Goal: Task Accomplishment & Management: Complete application form

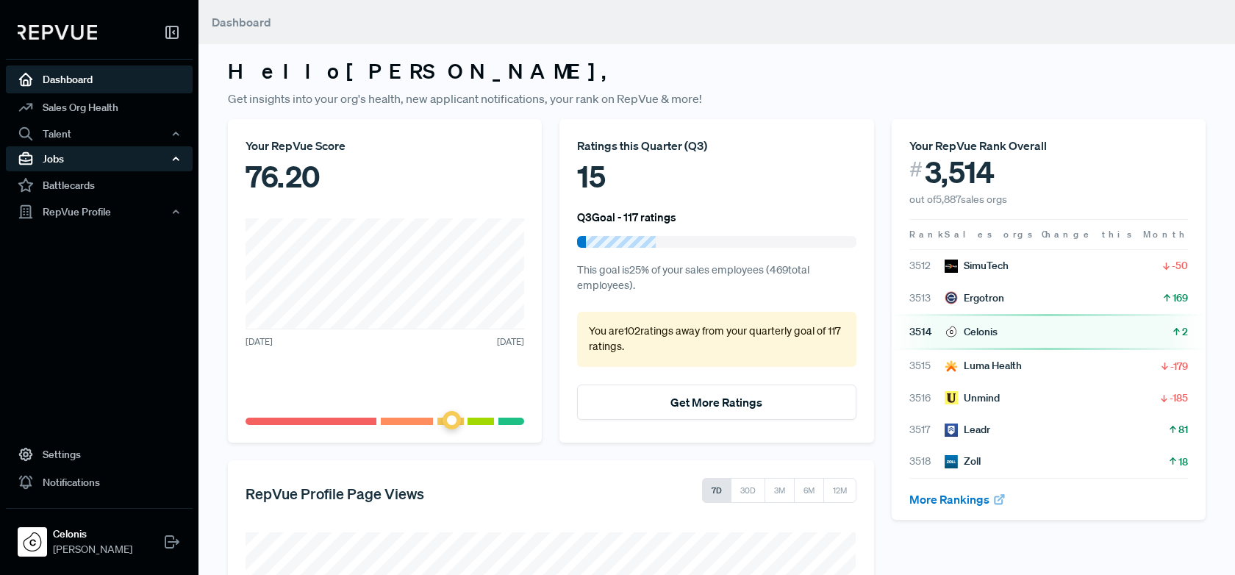
click at [69, 155] on div "Jobs" at bounding box center [99, 158] width 187 height 25
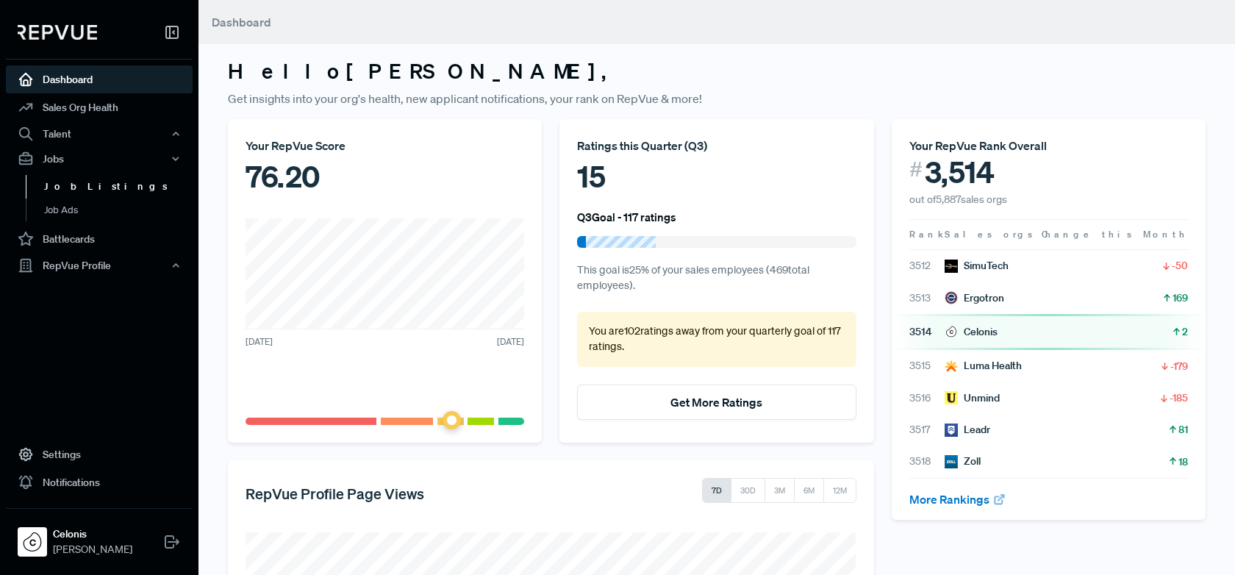
click at [90, 190] on link "Job Listings" at bounding box center [119, 187] width 187 height 24
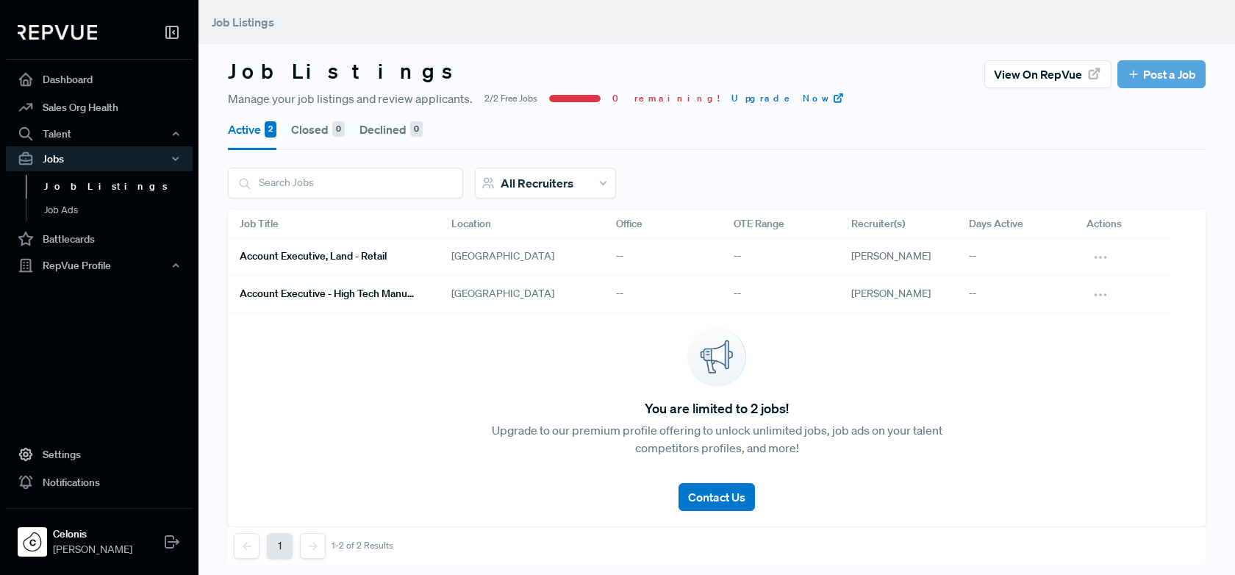
click at [347, 291] on h6 "Account Executive - High Tech Manufacturing (Semiconductors)" at bounding box center [328, 293] width 176 height 12
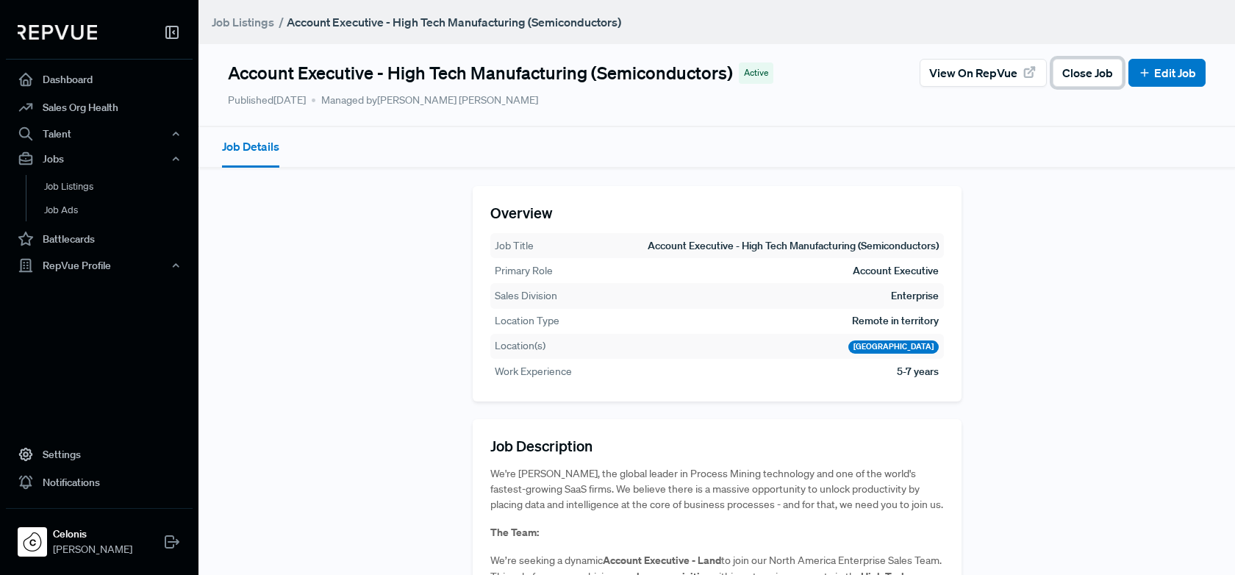
click at [1080, 73] on span "Close Job" at bounding box center [1087, 73] width 51 height 18
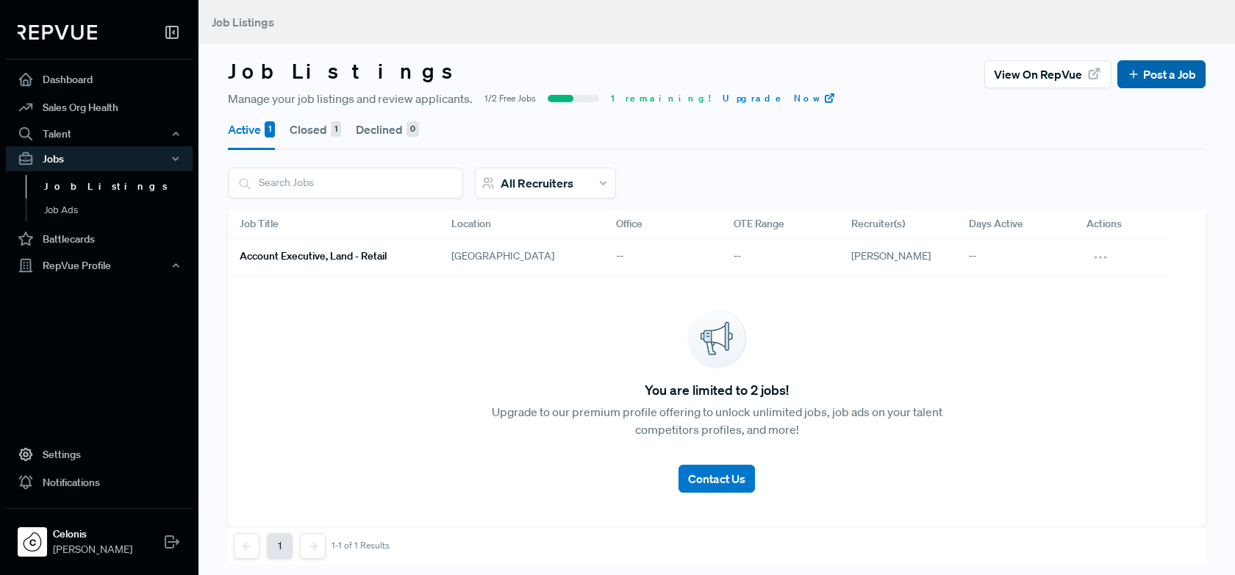
click at [1152, 76] on link "Post a Job" at bounding box center [1161, 74] width 69 height 18
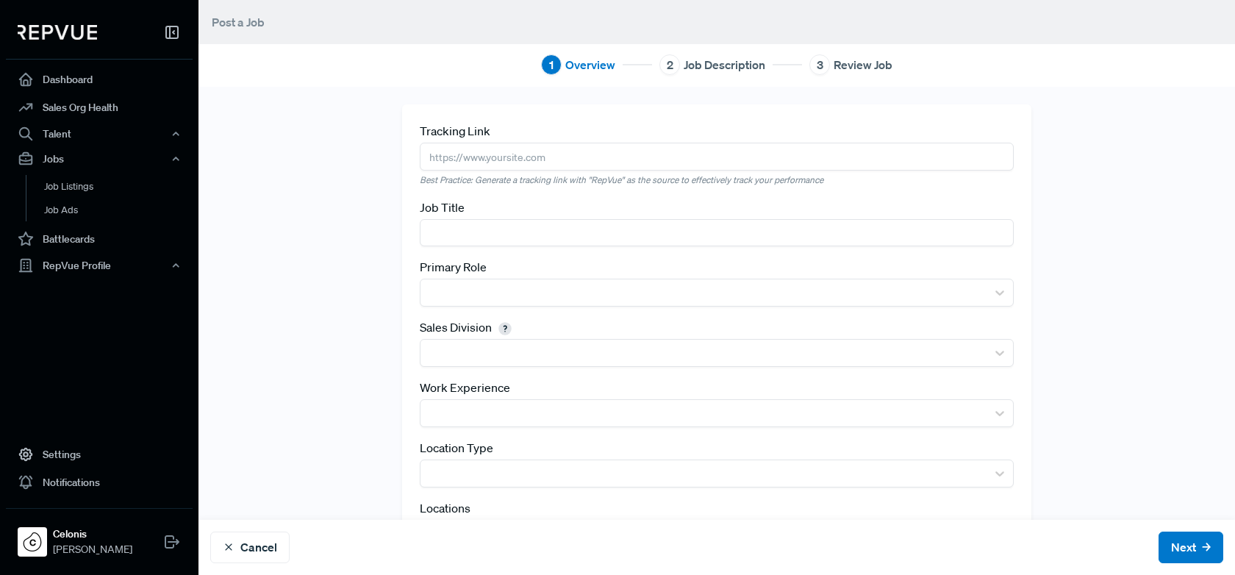
click at [529, 164] on input "text" at bounding box center [717, 156] width 594 height 27
paste input "[URL][DOMAIN_NAME]"
type input "[URL][DOMAIN_NAME]"
click at [509, 232] on input "text" at bounding box center [717, 232] width 594 height 27
paste input "Senior Account Executive, Banking and Capital Markets"
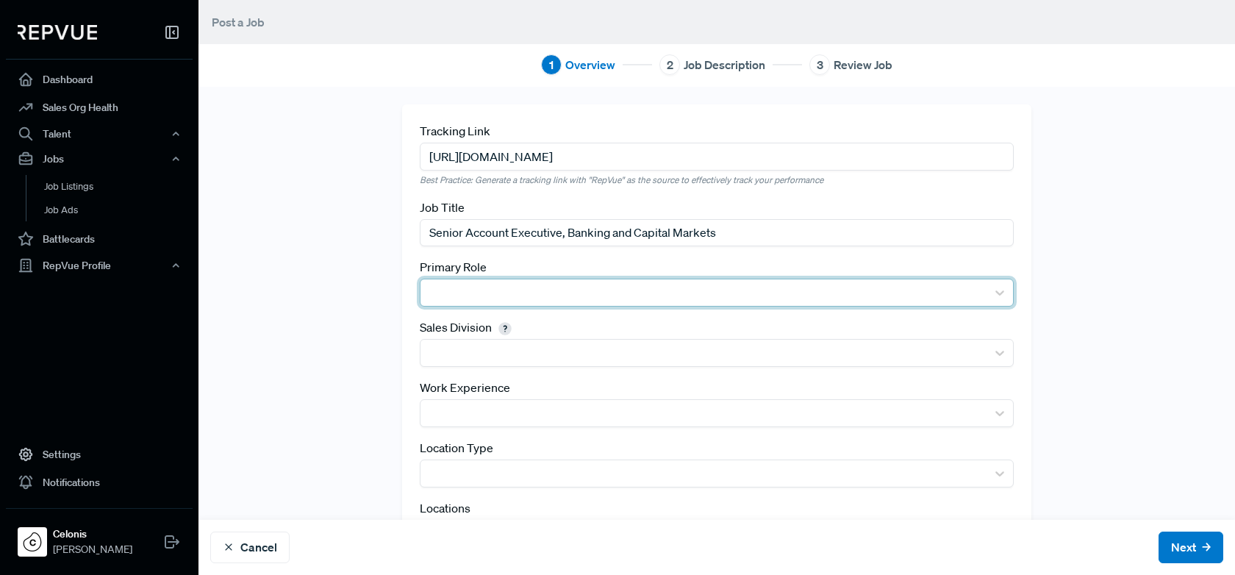
type input "Senior Account Executive, Banking and Capital Markets"
click at [498, 296] on div at bounding box center [703, 292] width 551 height 21
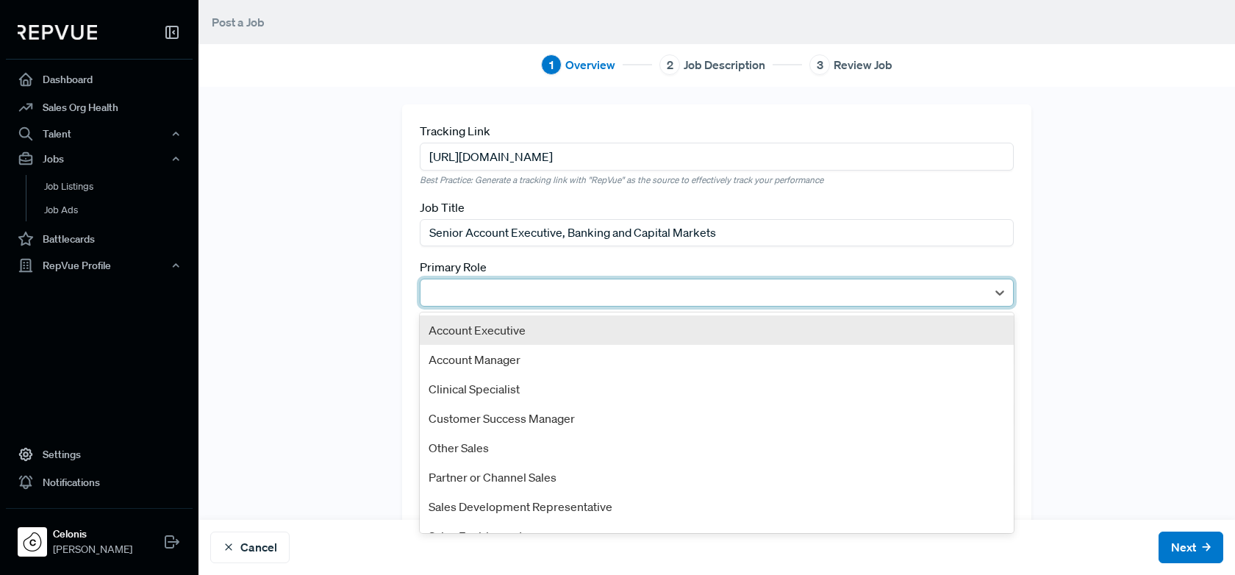
click at [517, 325] on div "Account Executive" at bounding box center [717, 329] width 594 height 29
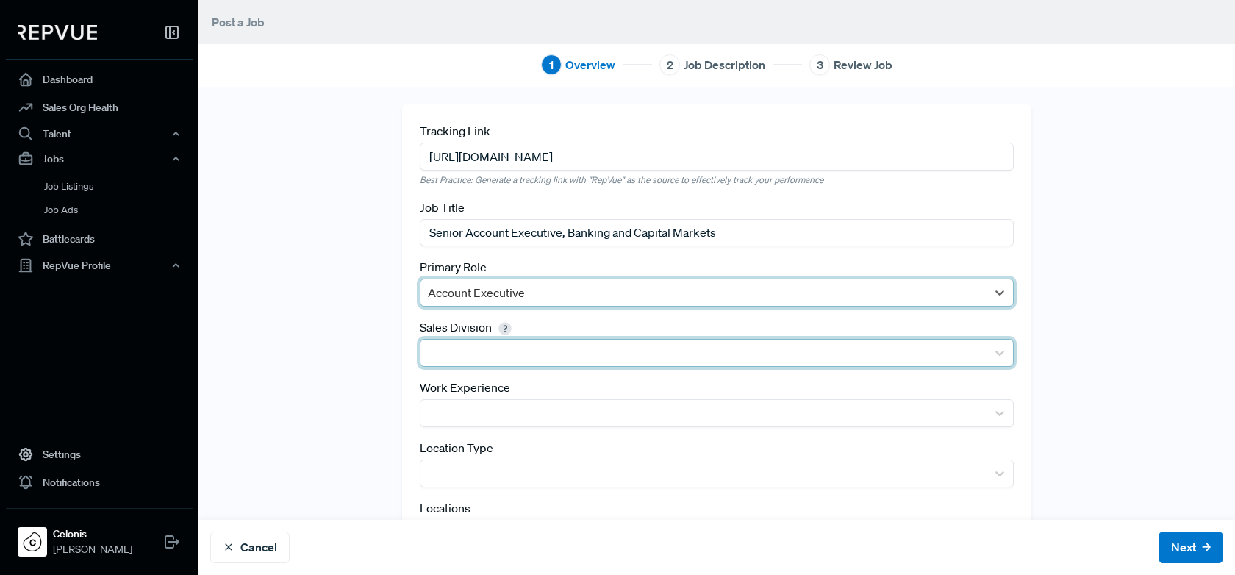
click at [514, 356] on div at bounding box center [703, 352] width 551 height 21
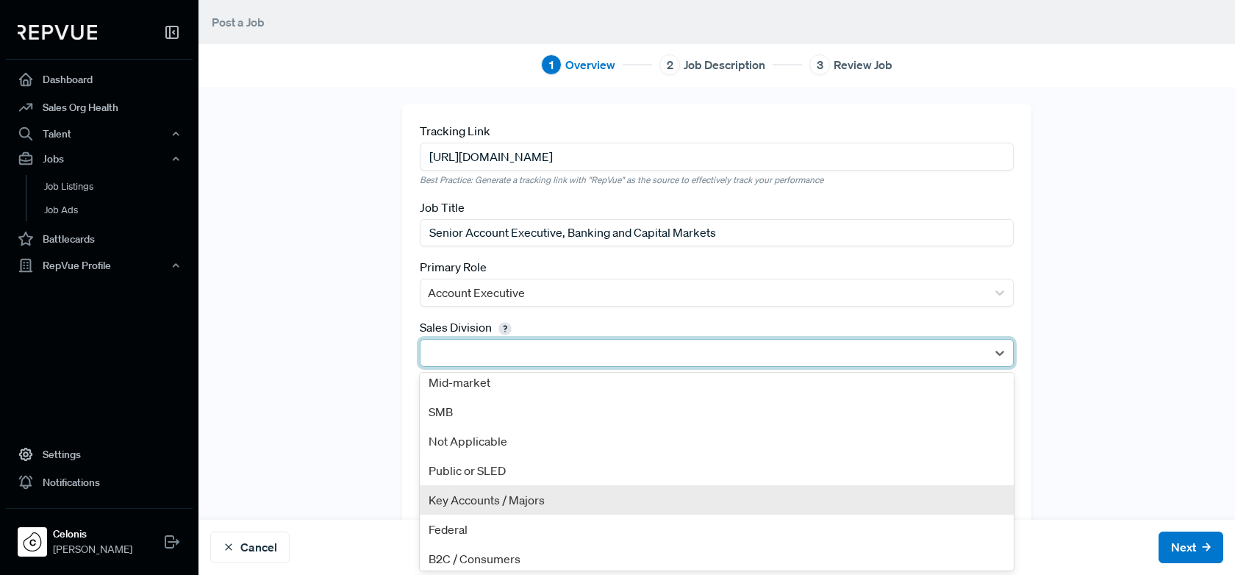
scroll to position [43, 0]
click at [515, 492] on div "Key Accounts / Majors" at bounding box center [717, 494] width 594 height 29
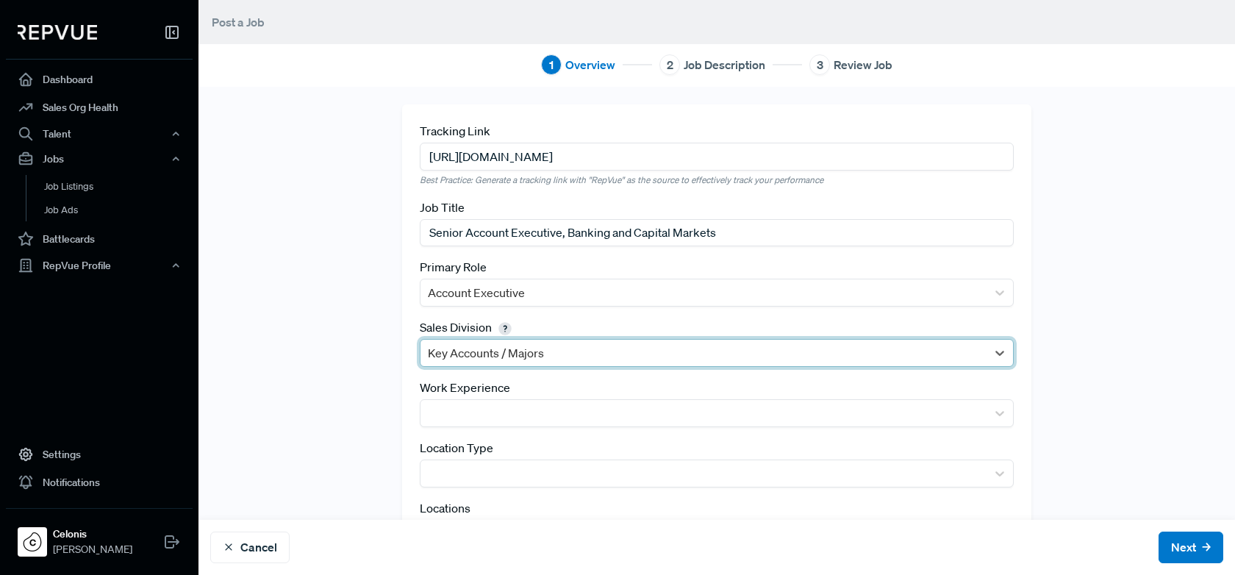
click at [614, 348] on div at bounding box center [703, 352] width 551 height 21
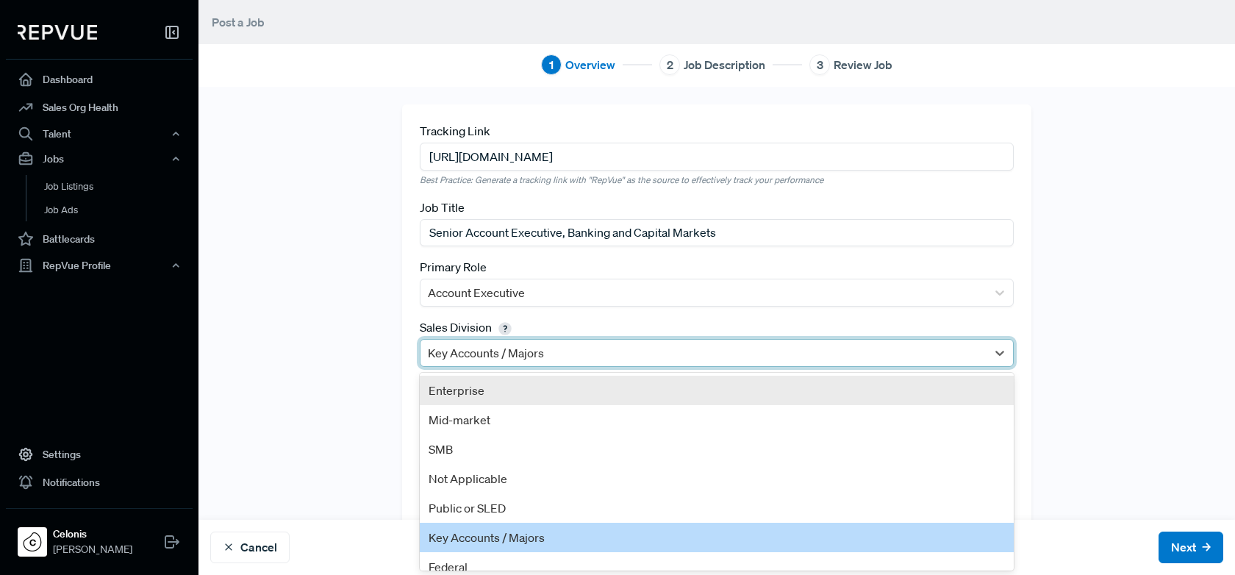
click at [578, 401] on div "Enterprise" at bounding box center [717, 390] width 594 height 29
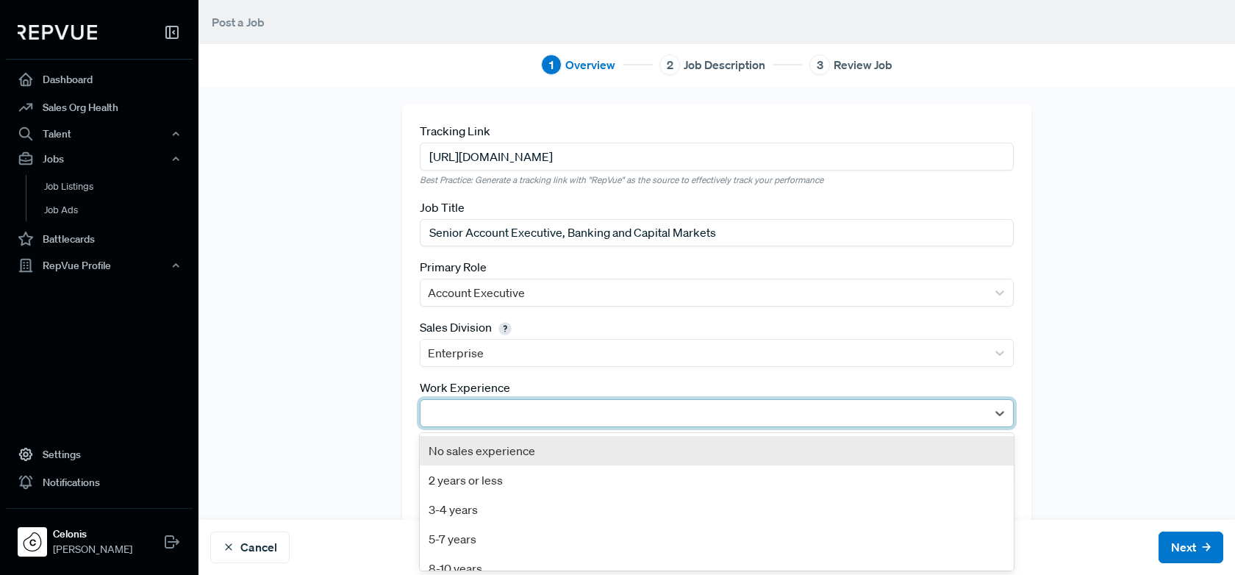
click at [565, 403] on div at bounding box center [703, 413] width 551 height 21
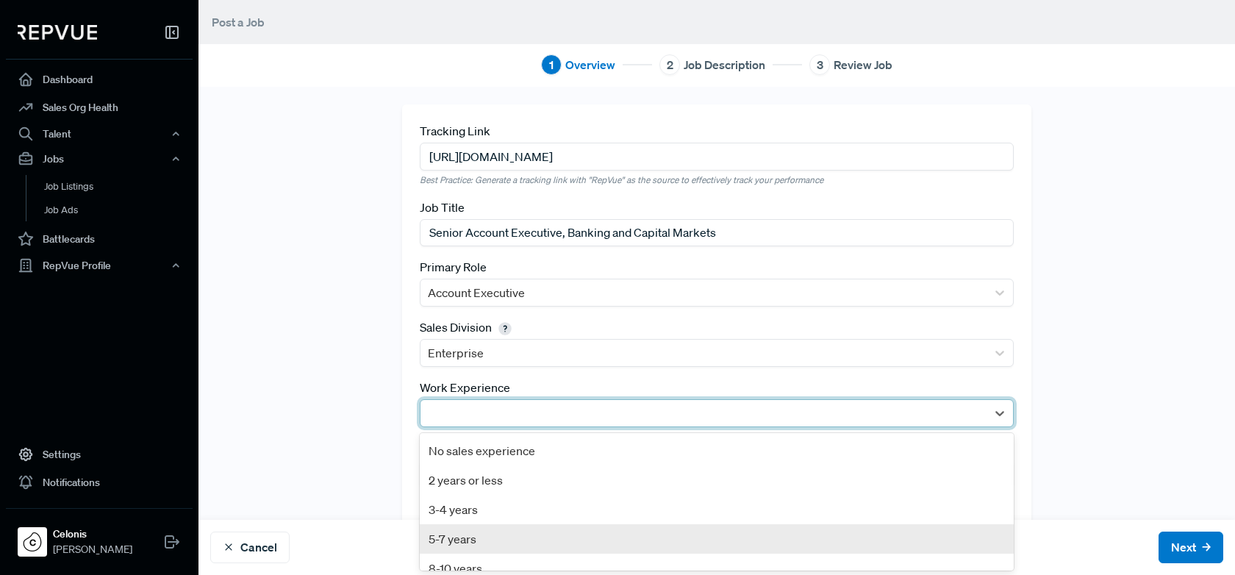
click at [535, 539] on div "5-7 years" at bounding box center [717, 538] width 594 height 29
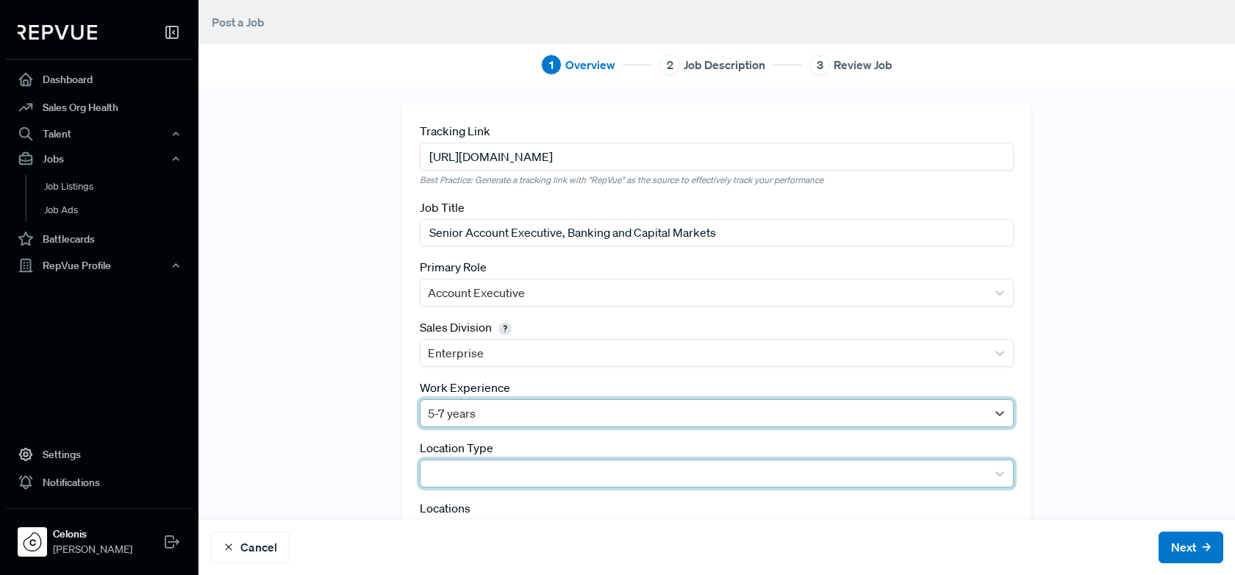
click at [564, 473] on div at bounding box center [703, 473] width 551 height 21
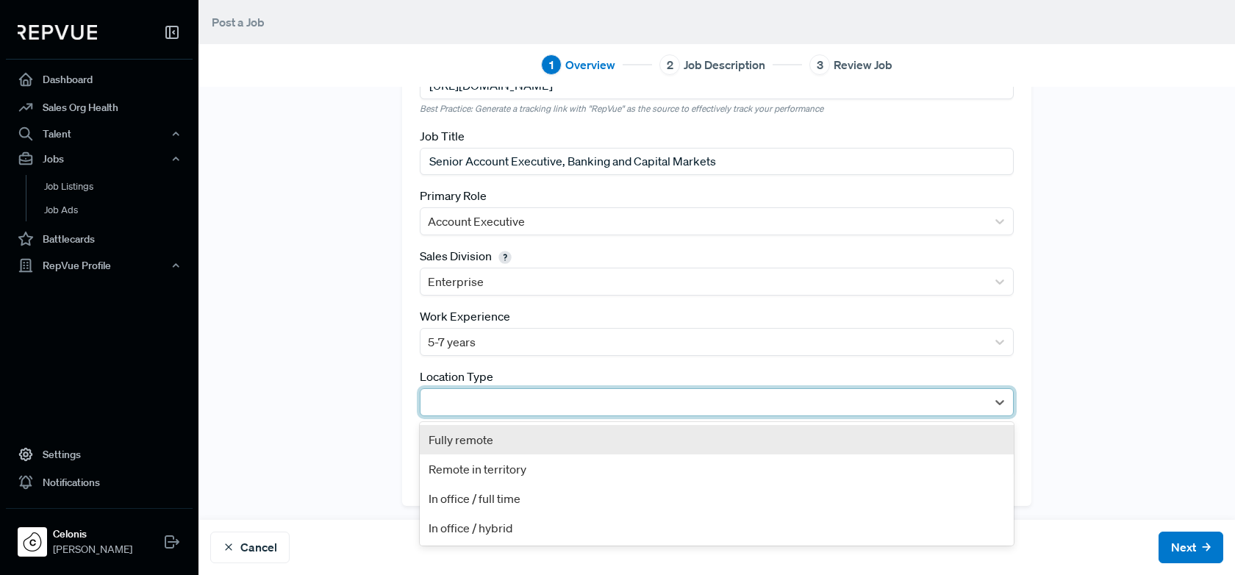
scroll to position [72, 0]
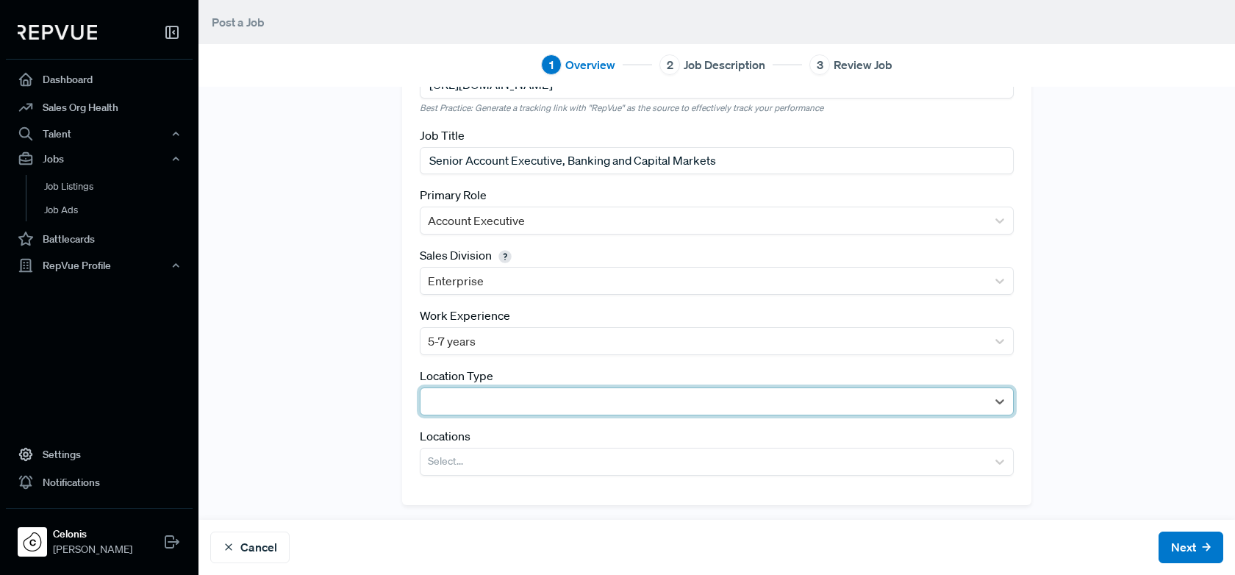
click at [586, 405] on div at bounding box center [703, 401] width 551 height 21
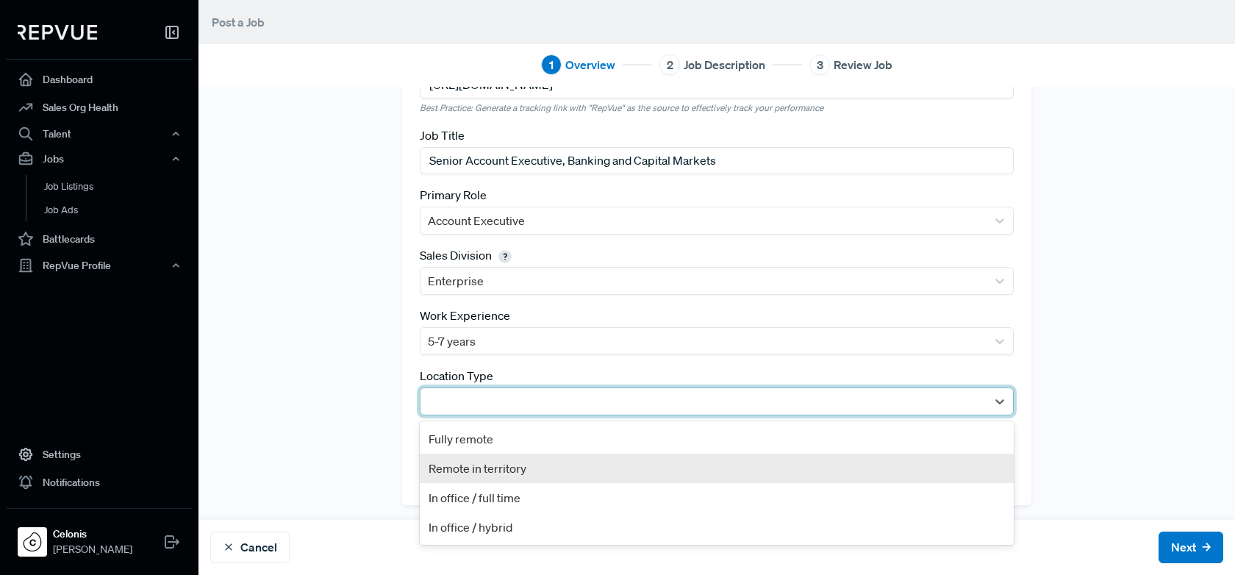
click at [568, 457] on div "Remote in territory" at bounding box center [717, 467] width 594 height 29
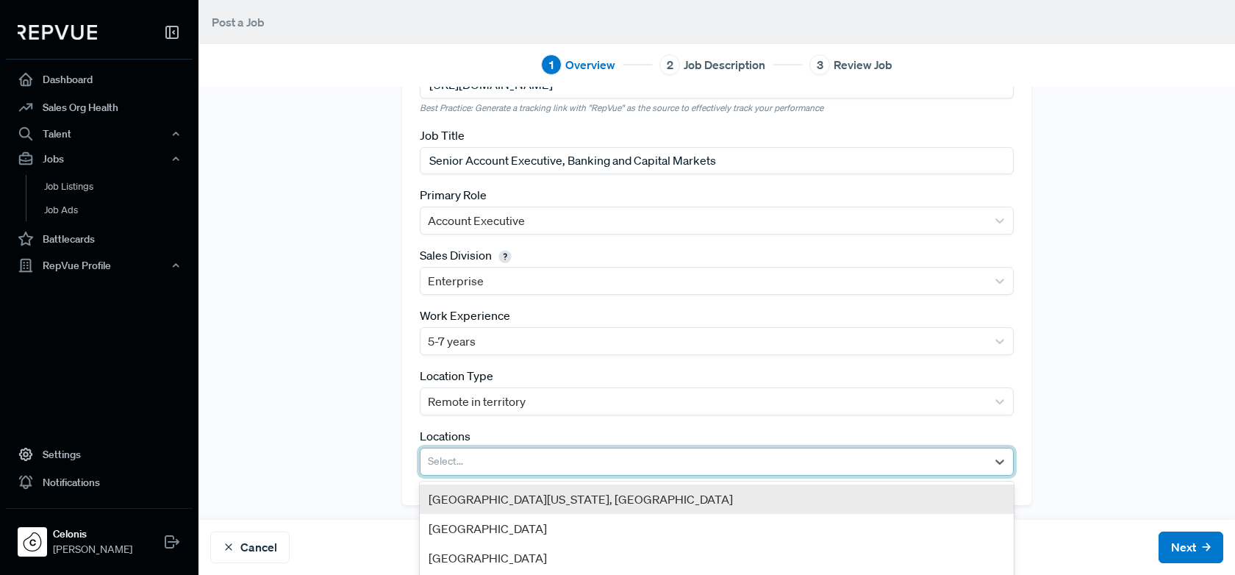
click at [606, 462] on div at bounding box center [703, 461] width 551 height 21
click at [592, 493] on div "Greater New York City Area, NY" at bounding box center [717, 498] width 594 height 29
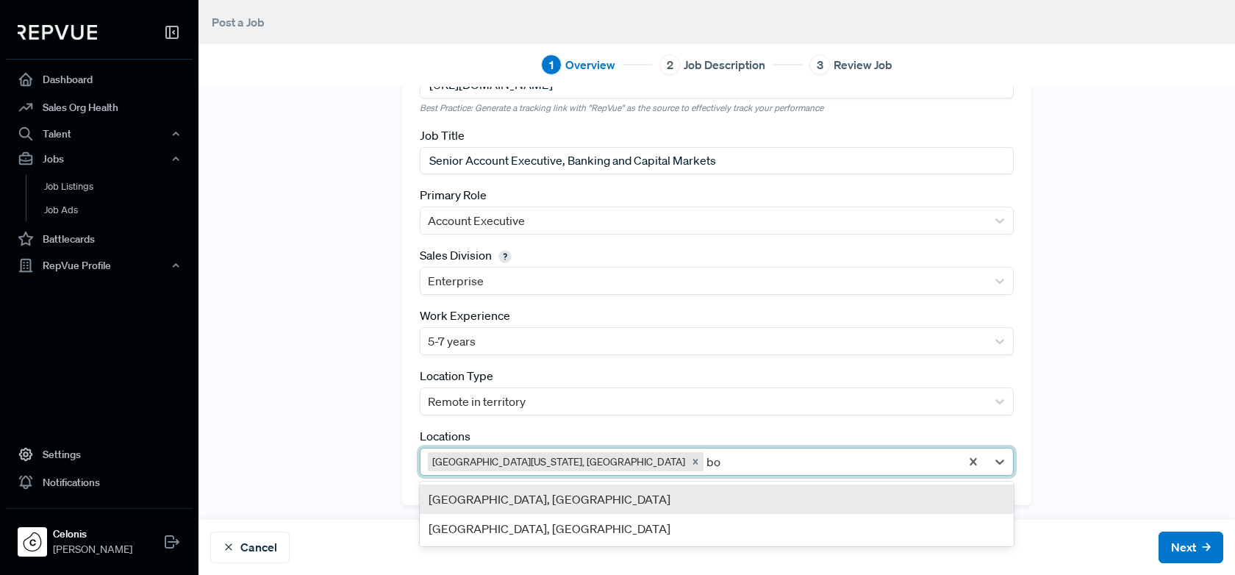
type input "bos"
click at [689, 492] on div "Greater Boston Area, MA" at bounding box center [717, 498] width 594 height 29
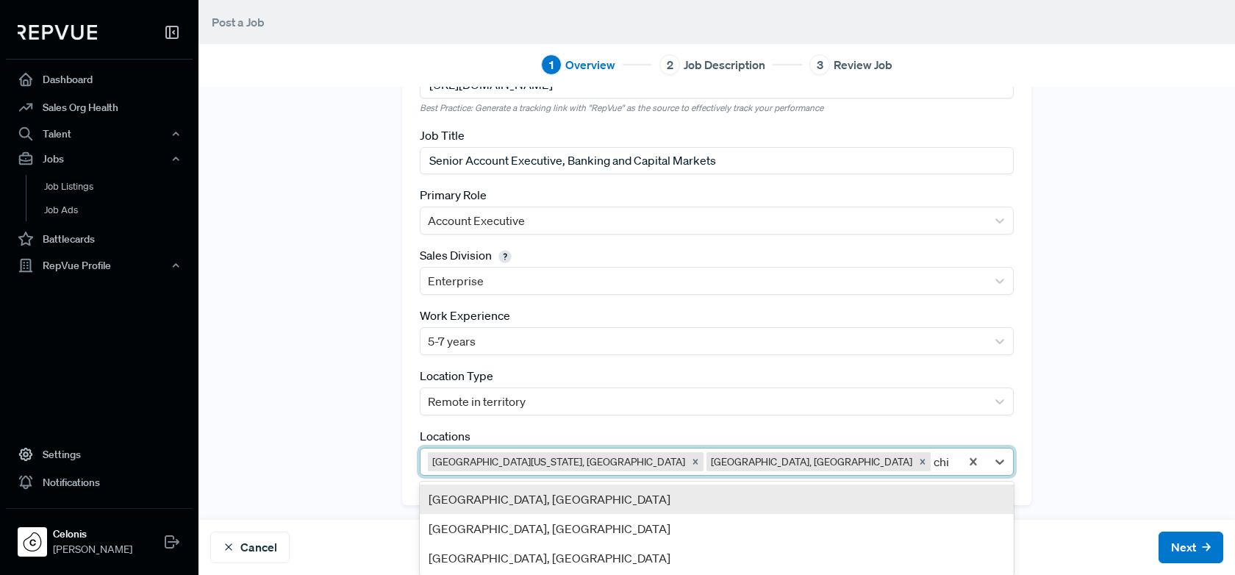
type input "chic"
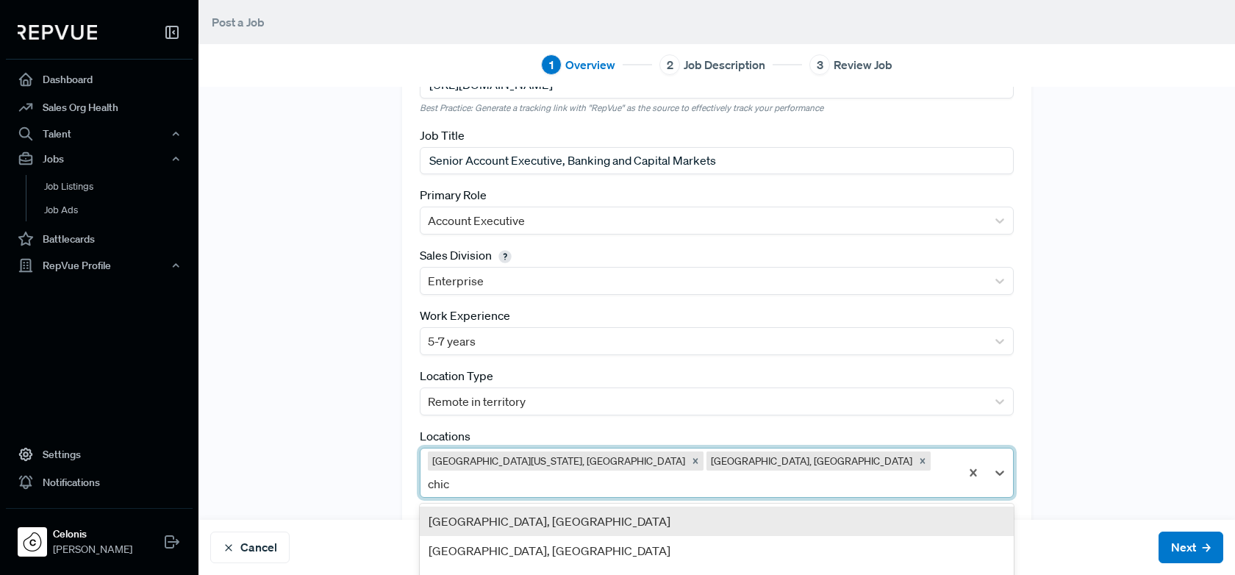
click at [671, 506] on div "Greater Chicago Area, IL" at bounding box center [717, 520] width 594 height 29
type input "colum"
click at [816, 506] on div "Greater Columbus Area, OH" at bounding box center [717, 520] width 594 height 29
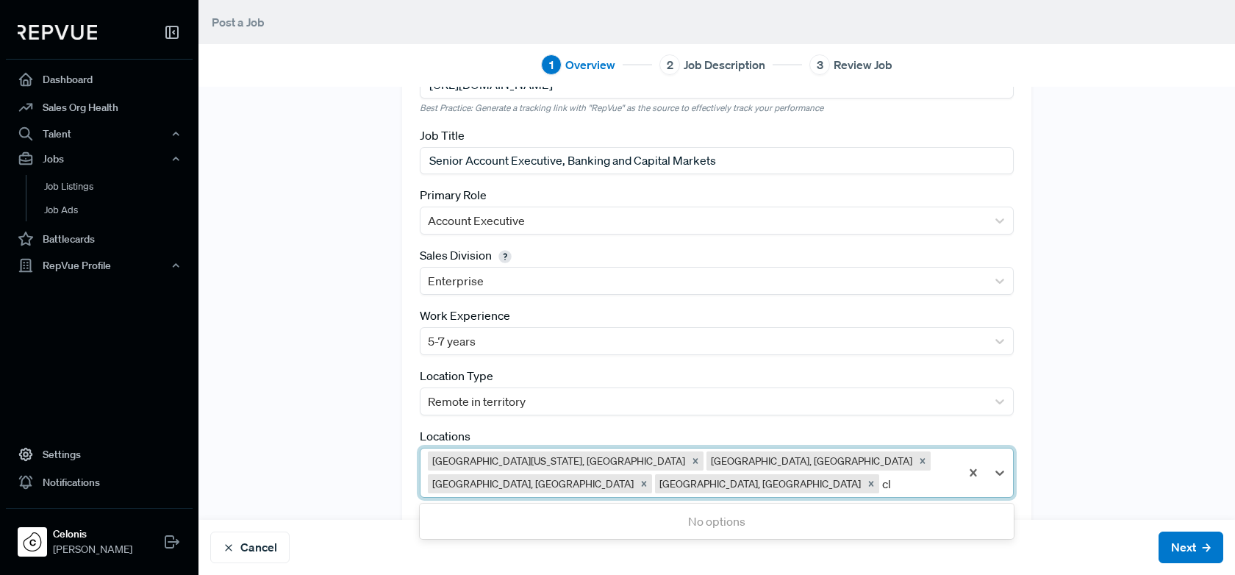
type input "cle"
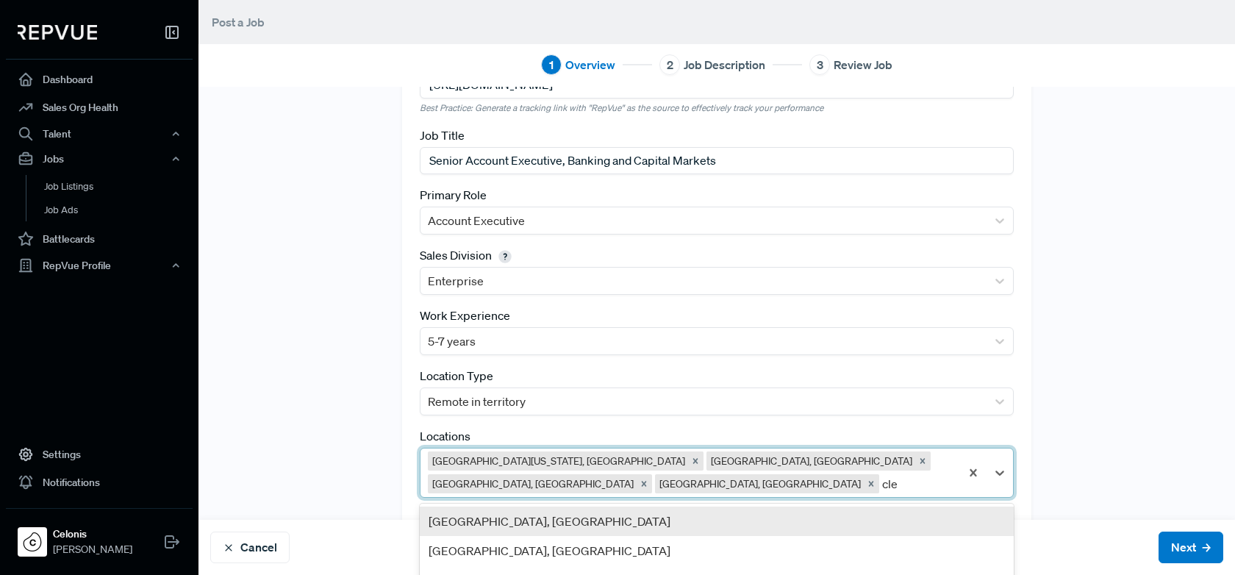
click at [698, 513] on div "Greater Cleveland Area, OH" at bounding box center [717, 520] width 594 height 29
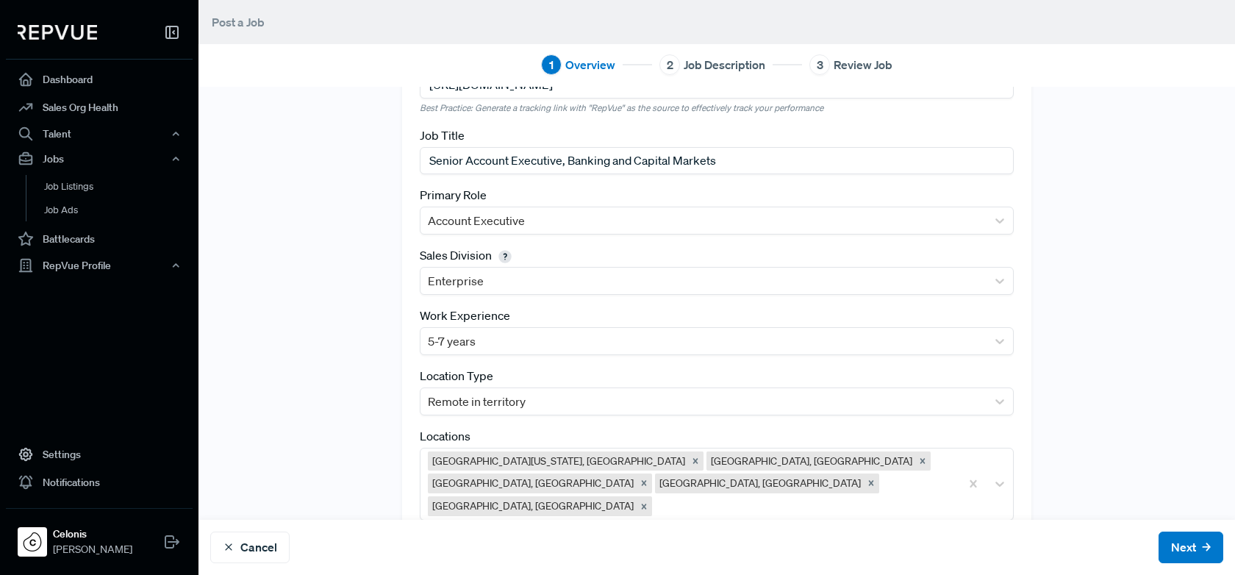
click at [1087, 407] on div "Tracking Link https://grnh.se/5sv6osxe3us Best Practice: Generate a tracking li…" at bounding box center [717, 290] width 970 height 517
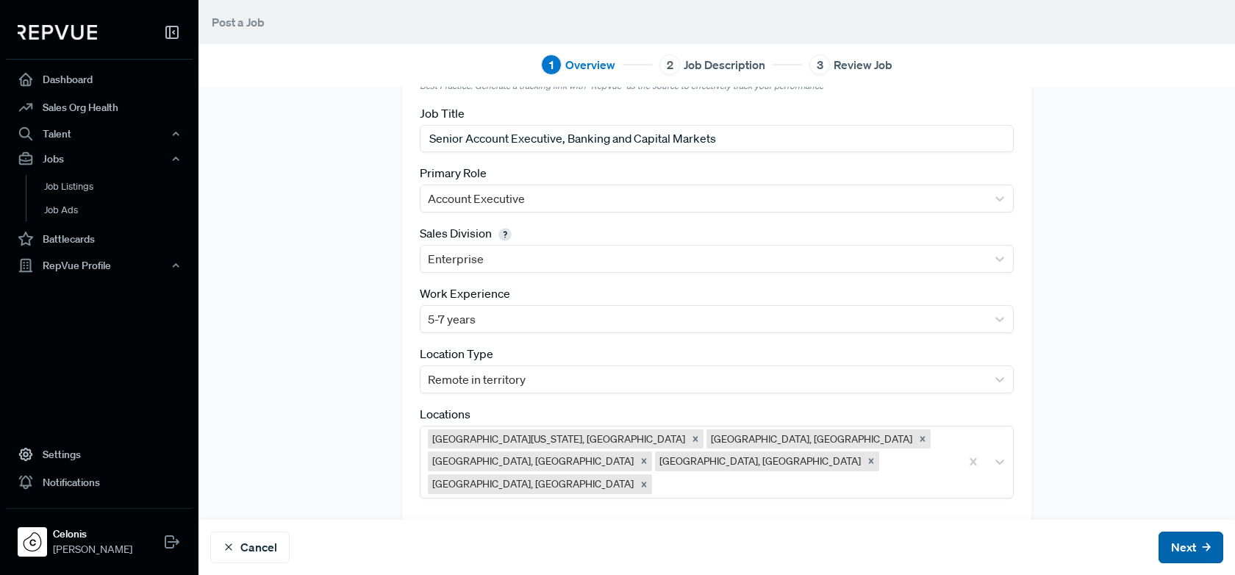
click at [1191, 545] on button "Next" at bounding box center [1190, 547] width 65 height 32
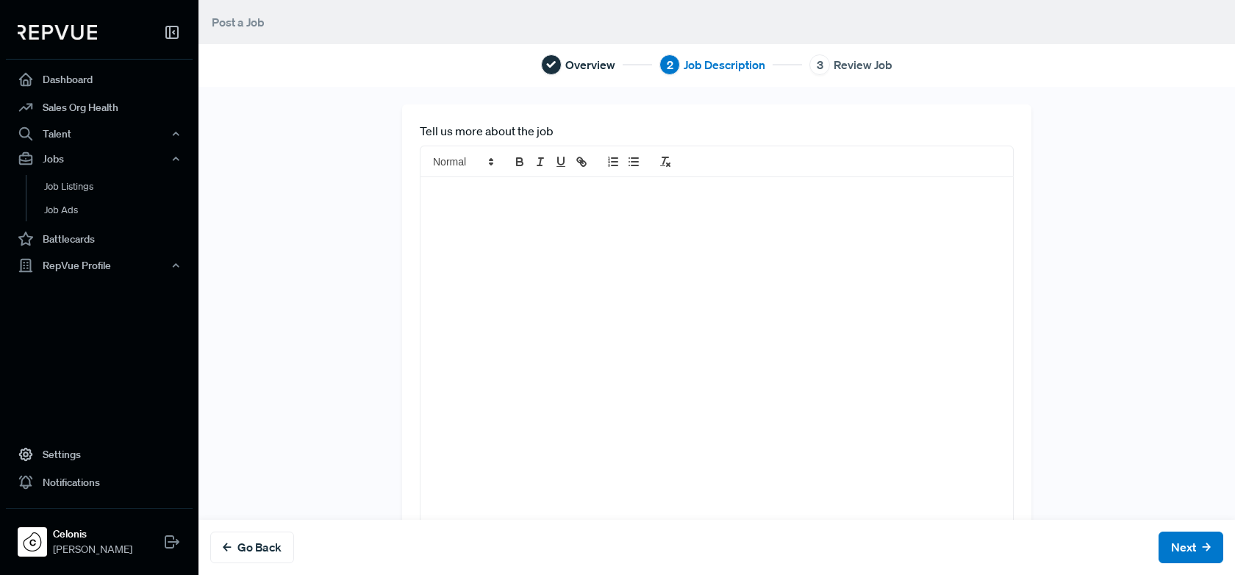
click at [841, 273] on div at bounding box center [716, 358] width 592 height 362
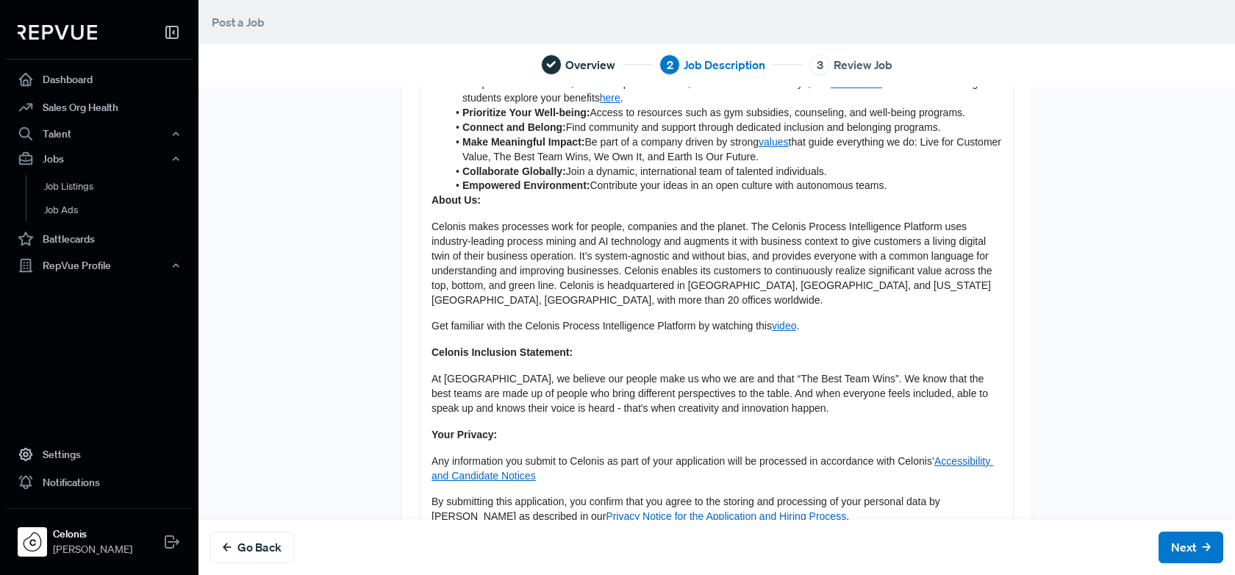
click at [433, 197] on strong "About Us:" at bounding box center [455, 200] width 49 height 12
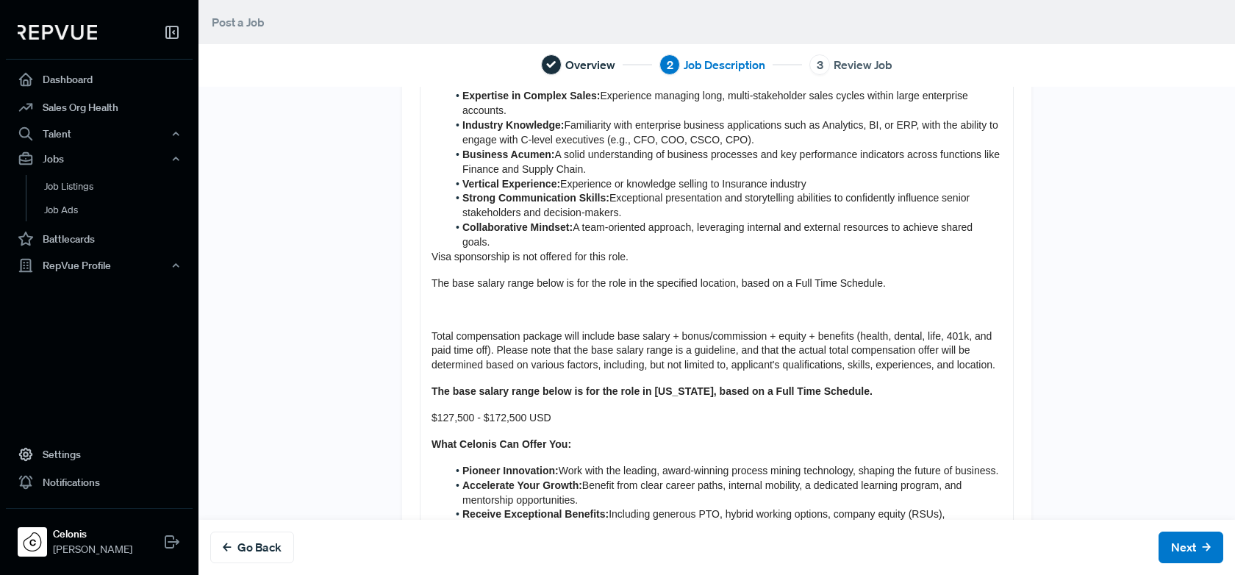
scroll to position [634, 0]
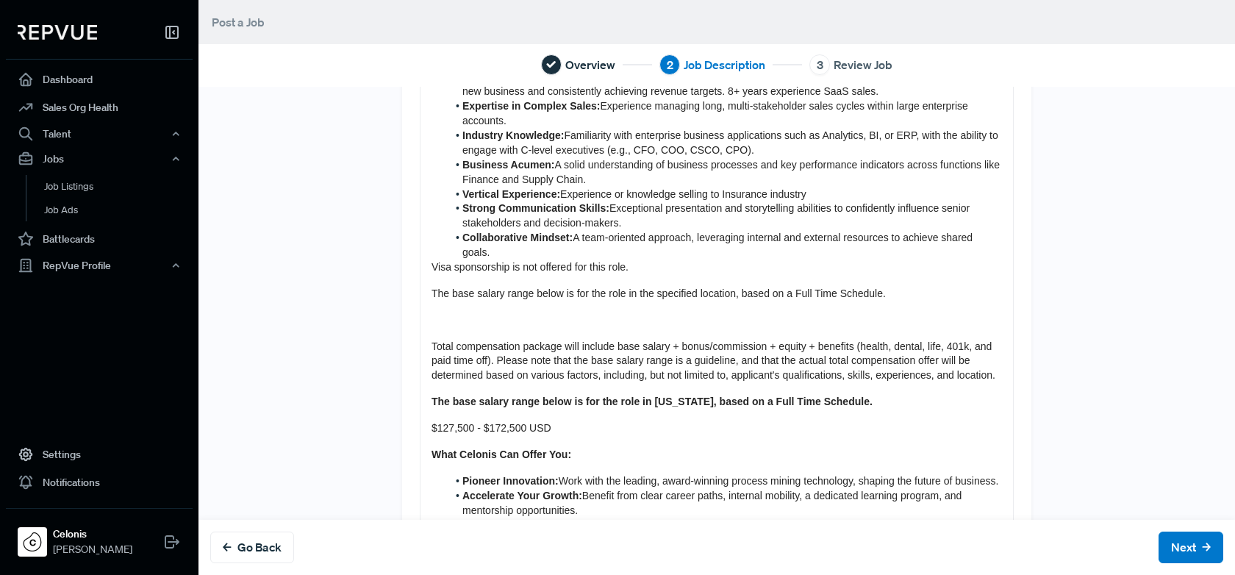
click at [452, 321] on p at bounding box center [716, 320] width 570 height 15
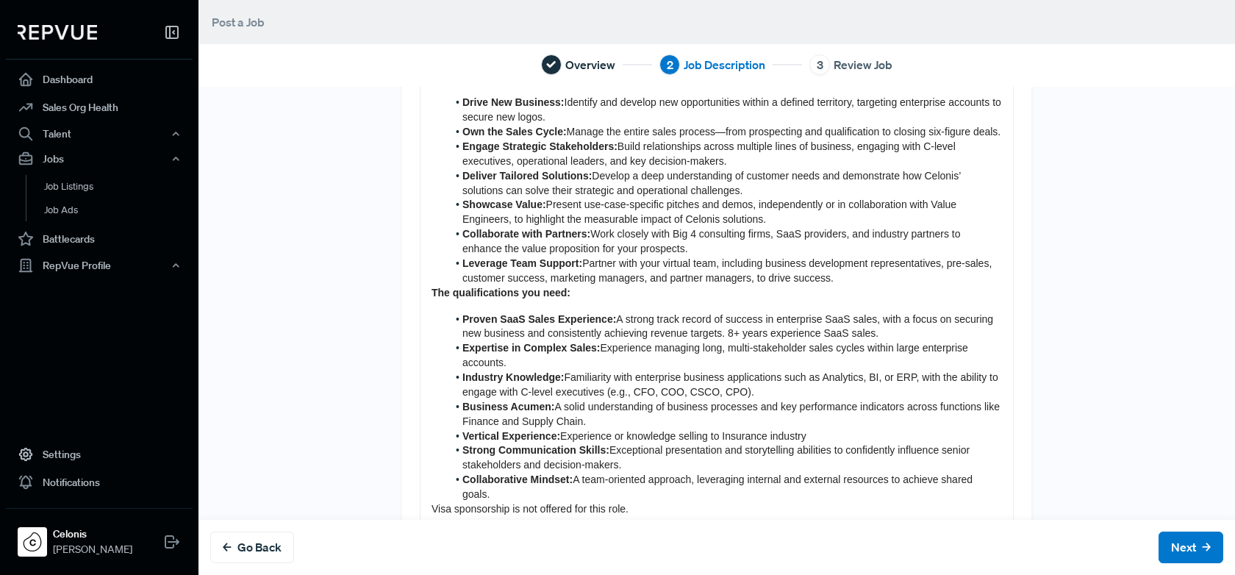
scroll to position [373, 0]
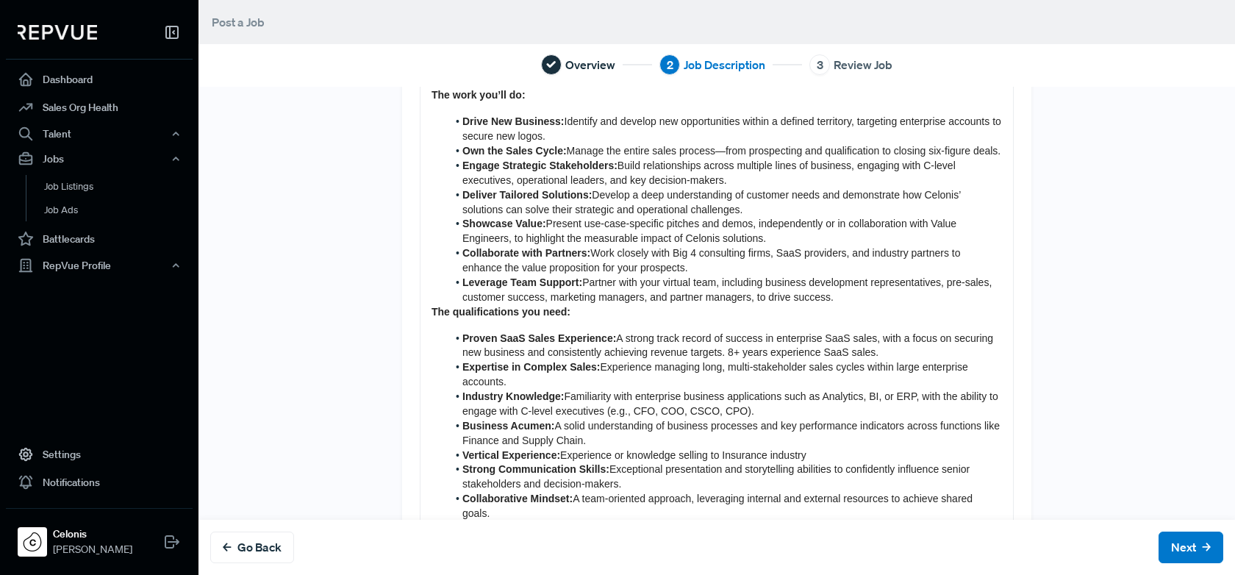
click at [429, 312] on div "We're Celonis, the global leader in Process Mining technology and one of the wo…" at bounding box center [716, 554] width 592 height 1498
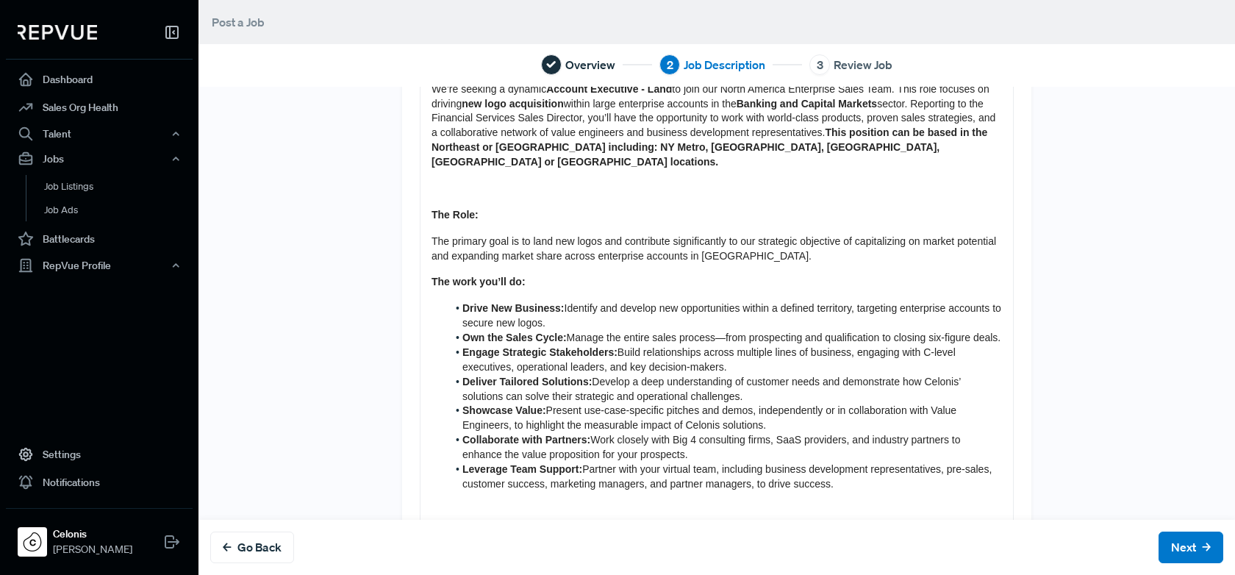
scroll to position [180, 0]
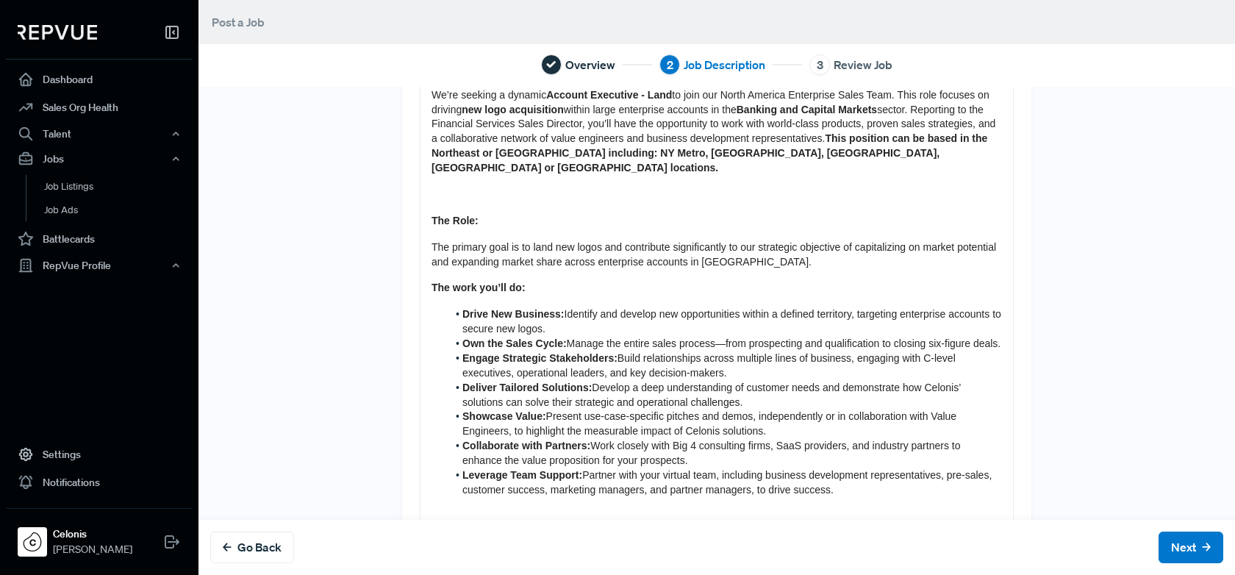
click at [434, 188] on span at bounding box center [432, 194] width 3 height 12
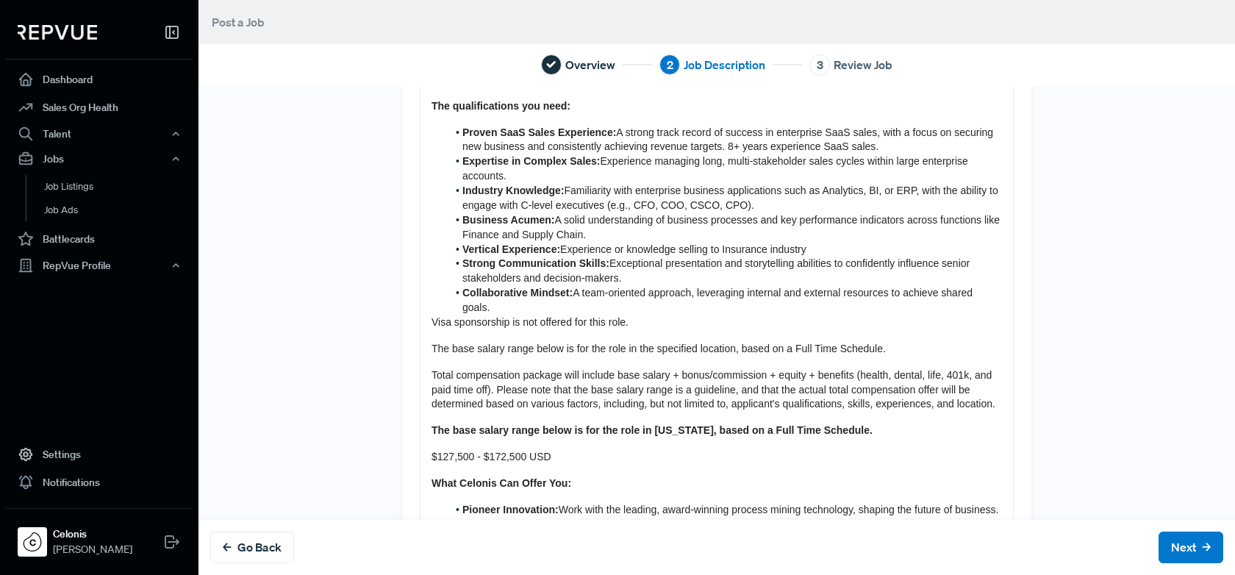
scroll to position [609, 0]
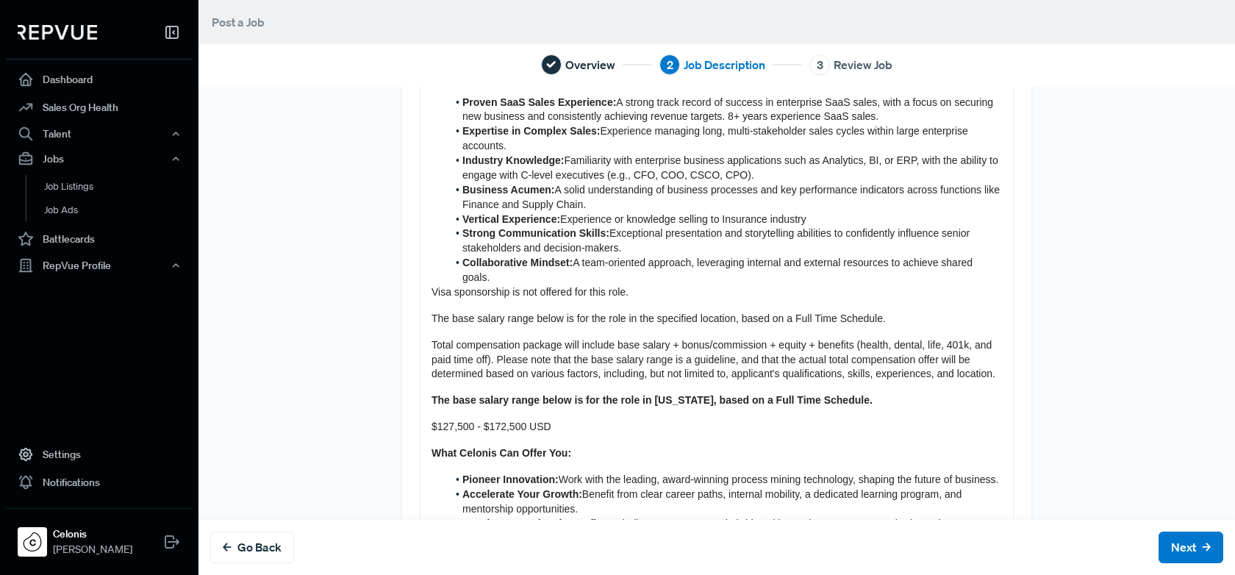
click at [429, 293] on div "We're Celonis, the global leader in Process Mining technology and one of the wo…" at bounding box center [716, 318] width 592 height 1498
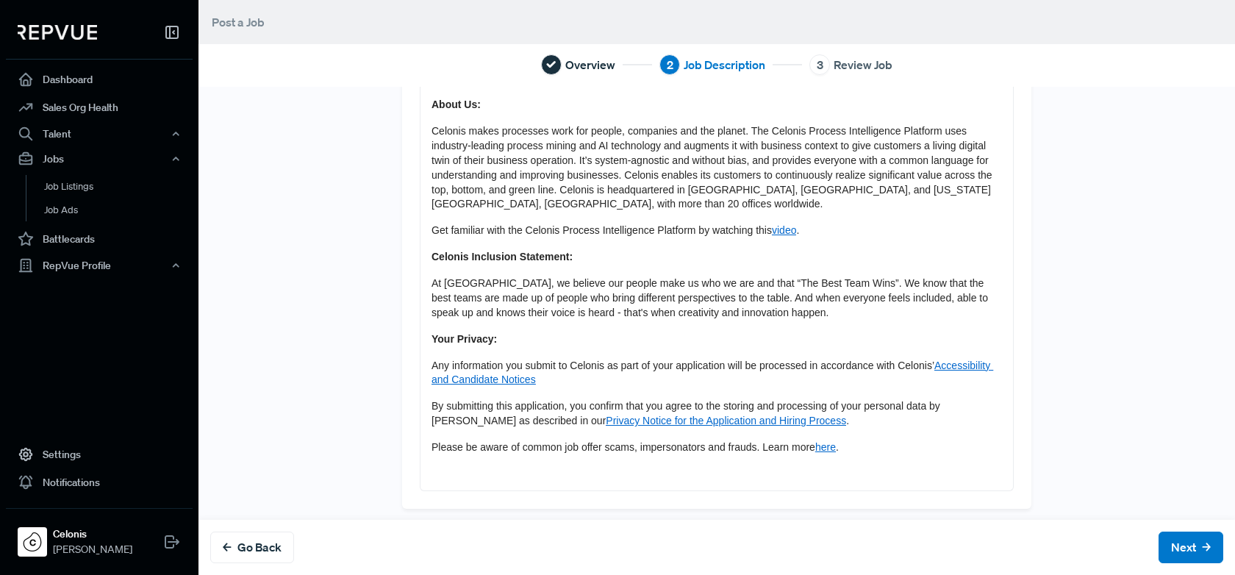
scroll to position [1216, 0]
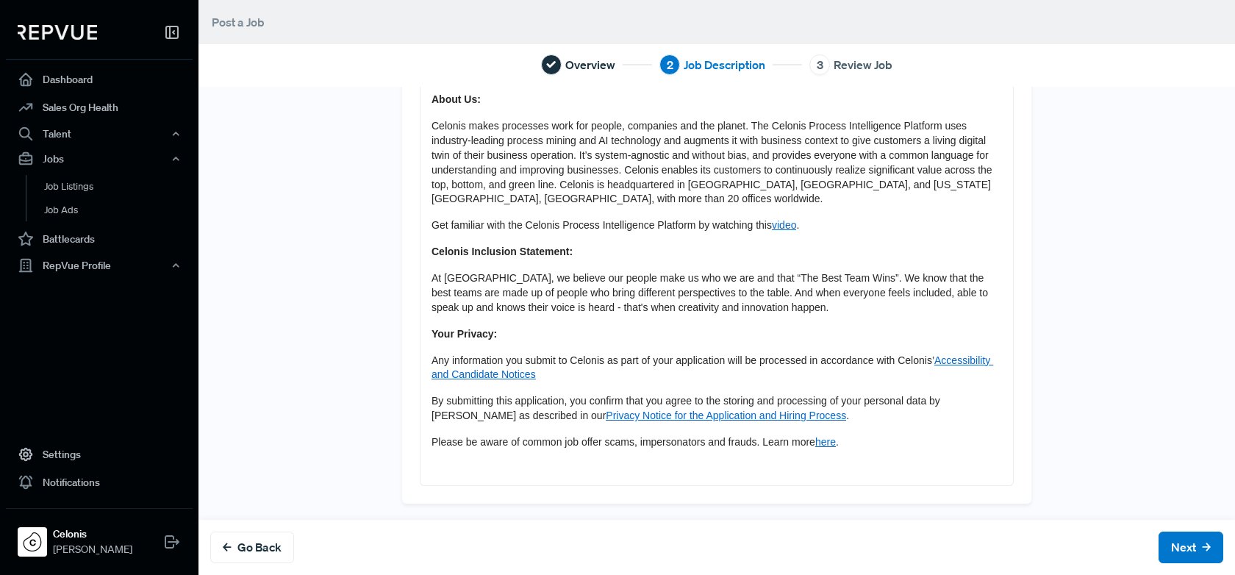
click at [530, 473] on p at bounding box center [716, 469] width 570 height 15
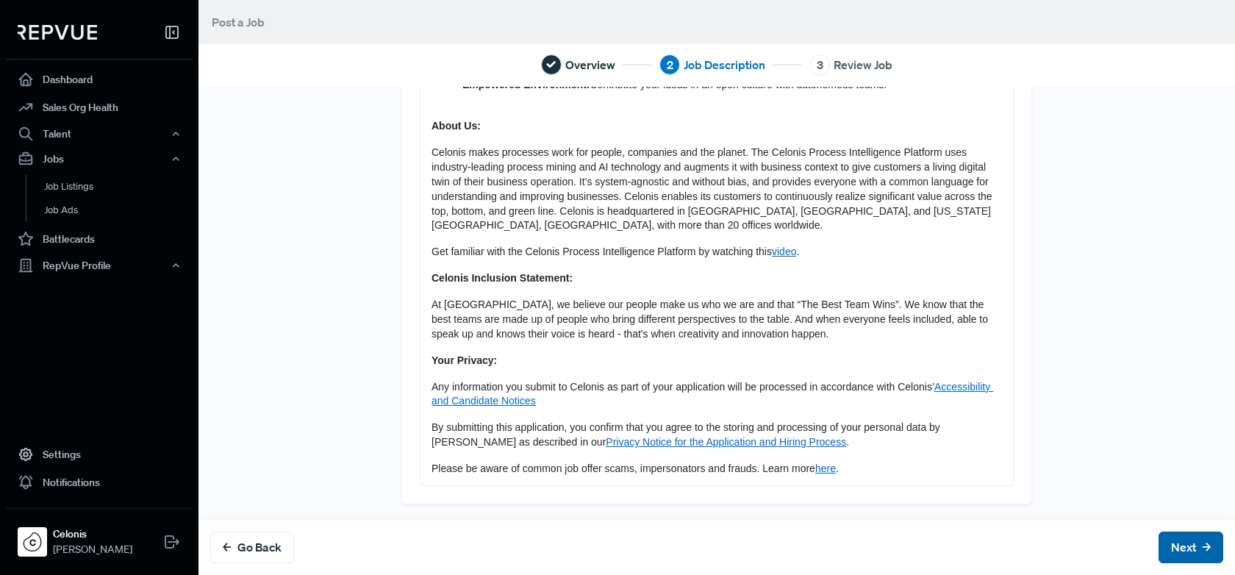
click at [1184, 539] on button "Next" at bounding box center [1190, 547] width 65 height 32
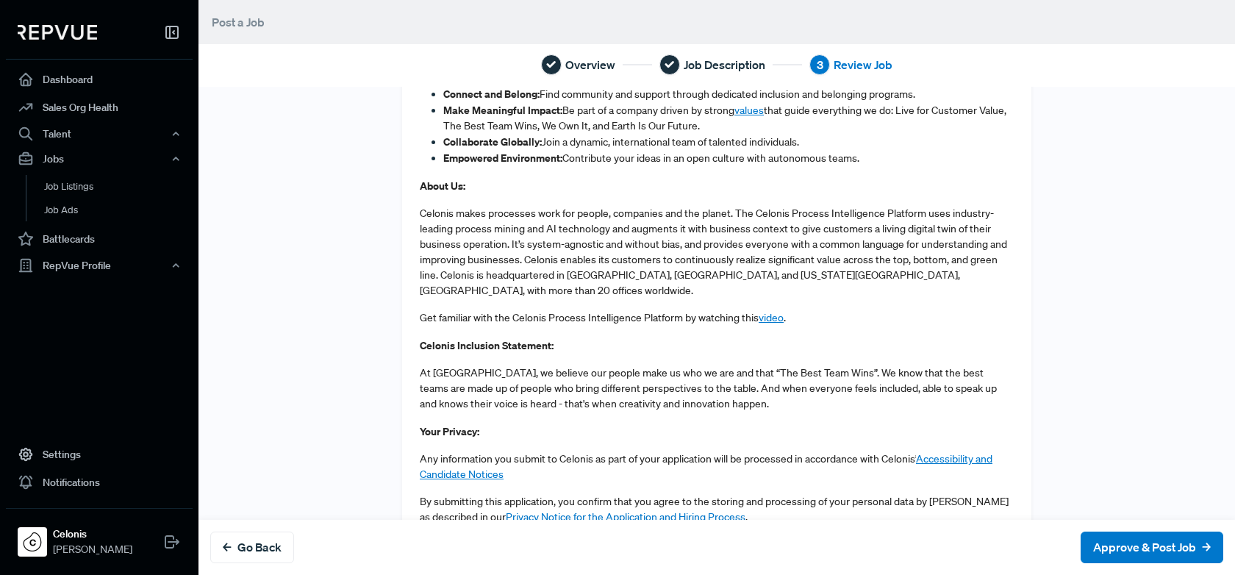
scroll to position [1432, 0]
click at [1108, 546] on button "Approve & Post Job" at bounding box center [1151, 547] width 143 height 32
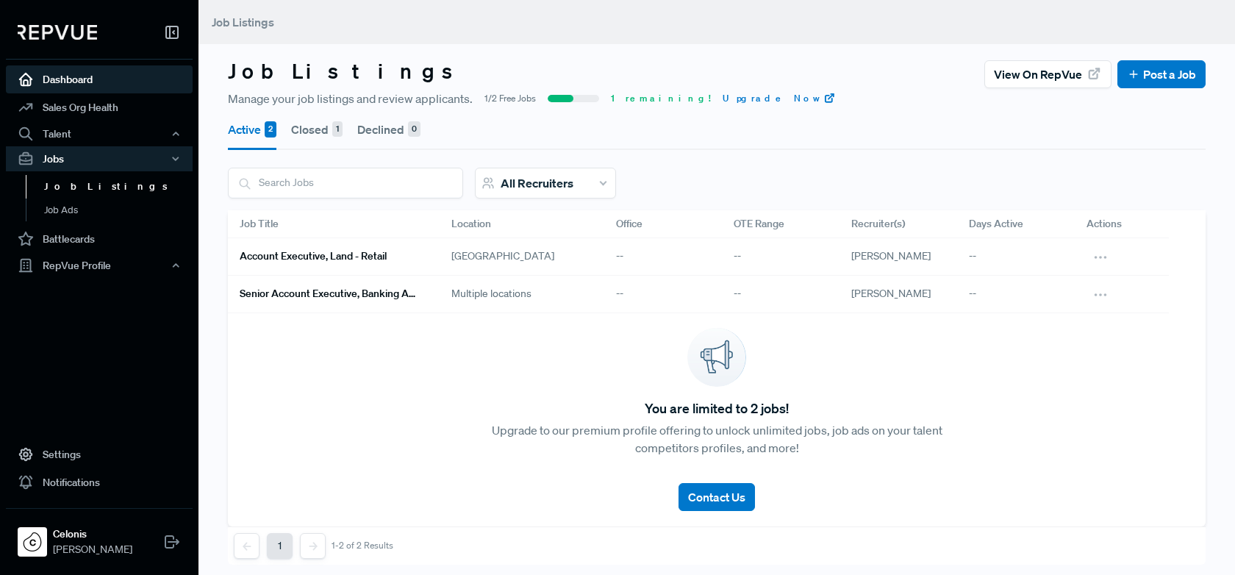
click at [95, 85] on link "Dashboard" at bounding box center [99, 79] width 187 height 28
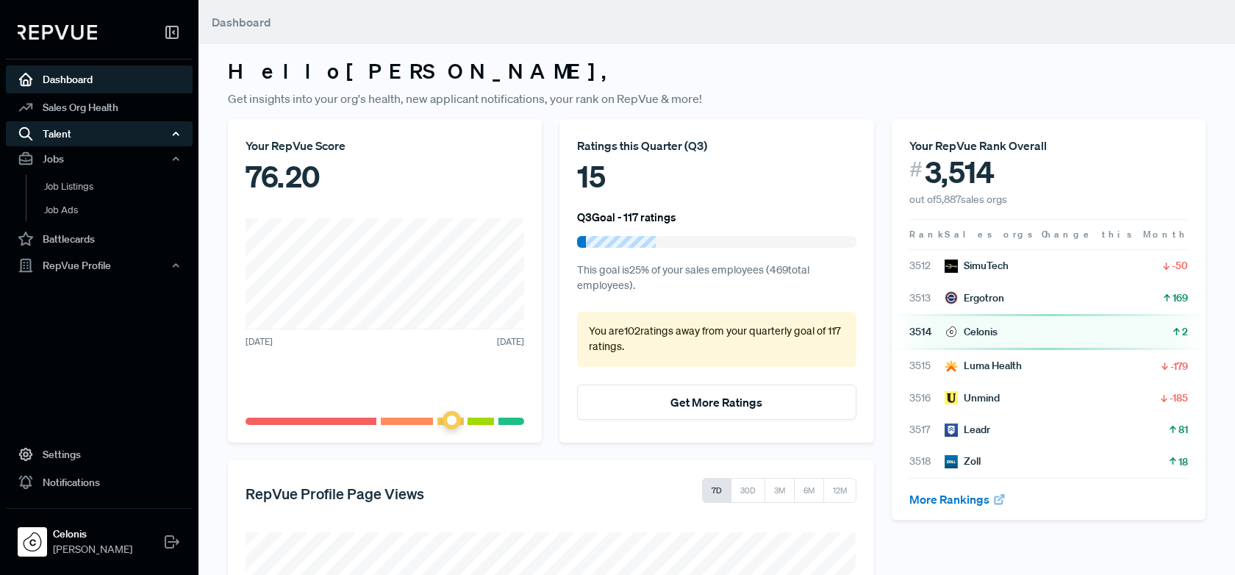
click at [73, 136] on div "Talent" at bounding box center [99, 133] width 187 height 25
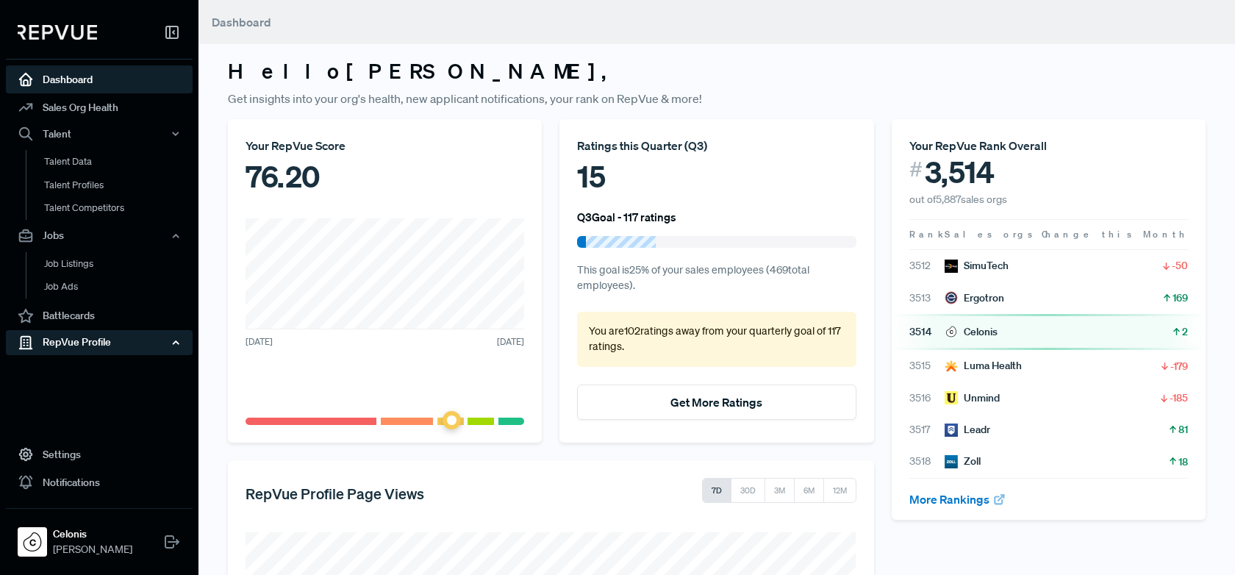
click at [114, 338] on div "RepVue Profile" at bounding box center [99, 342] width 187 height 25
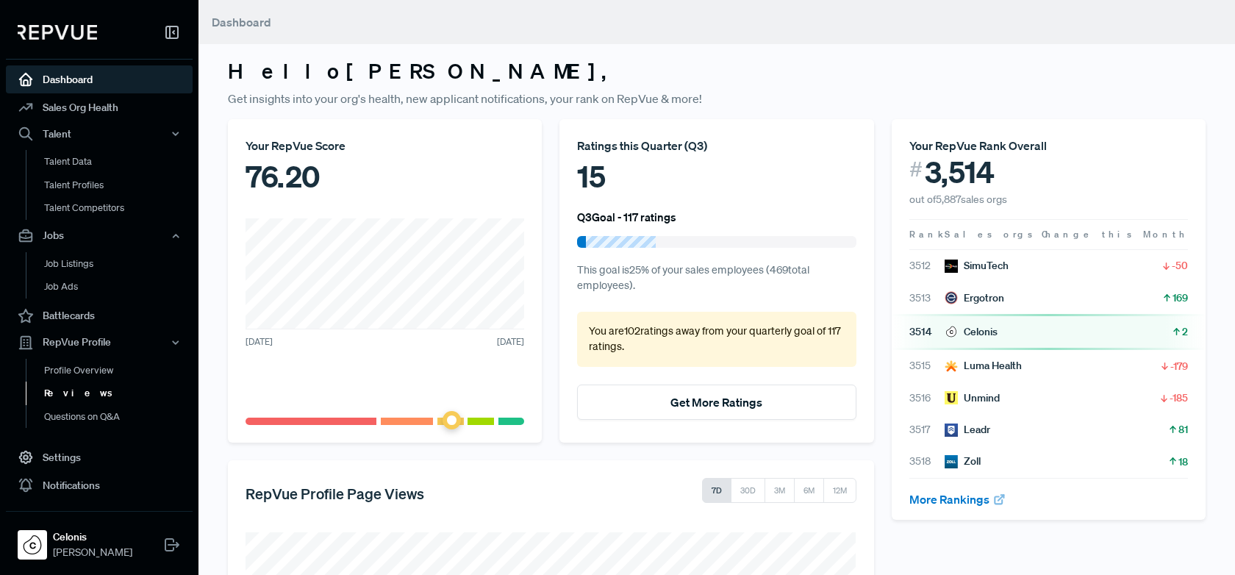
click at [104, 400] on link "Reviews" at bounding box center [119, 393] width 187 height 24
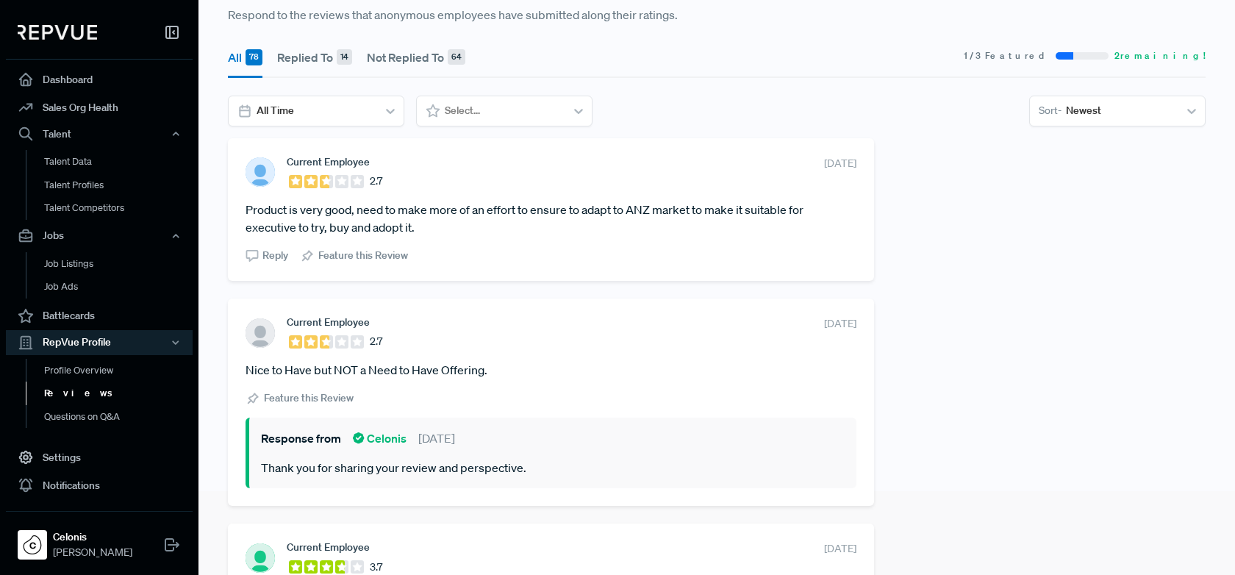
scroll to position [82, 0]
click at [284, 259] on span "Reply" at bounding box center [275, 256] width 26 height 15
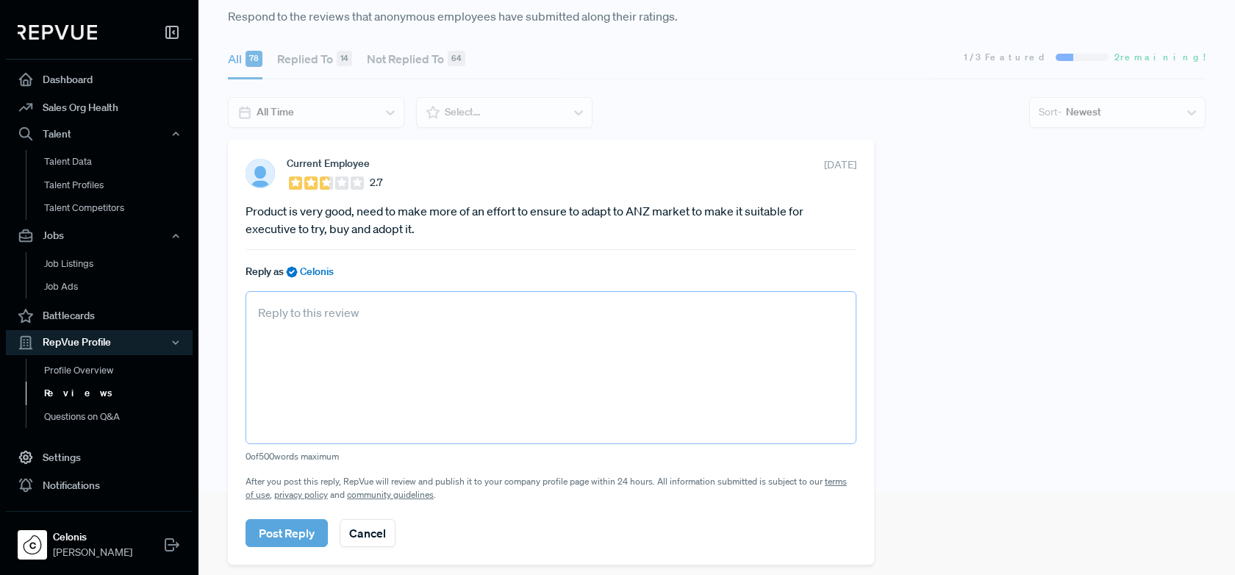
click at [370, 384] on textarea at bounding box center [550, 367] width 611 height 153
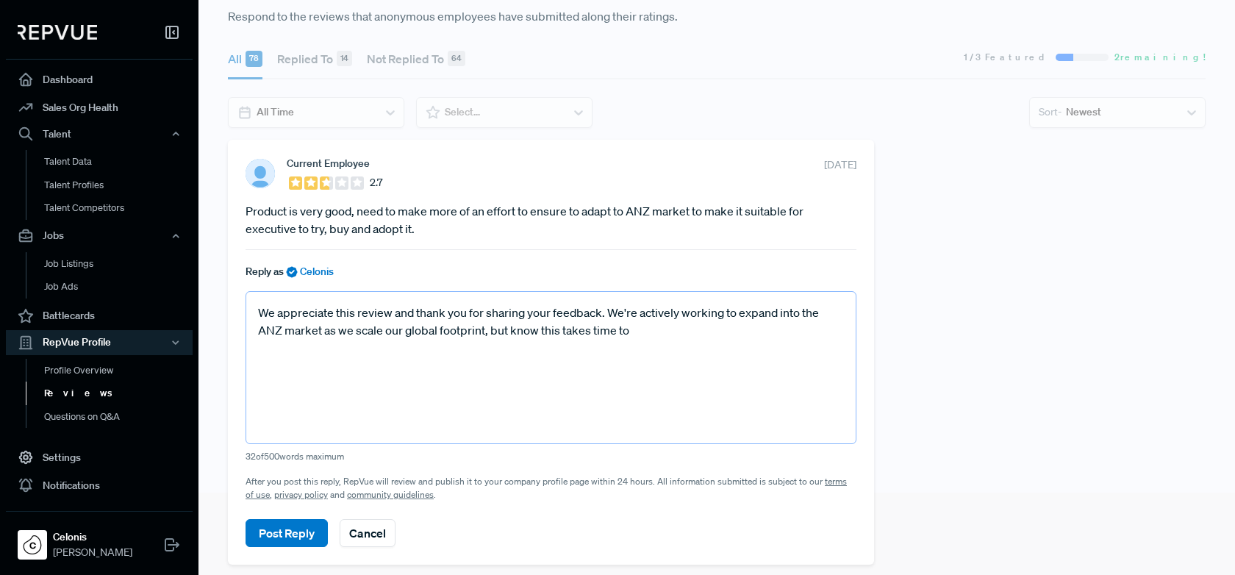
click at [624, 329] on textarea "We appreciate this review and thank you for sharing your feedback. We're active…" at bounding box center [550, 367] width 611 height 153
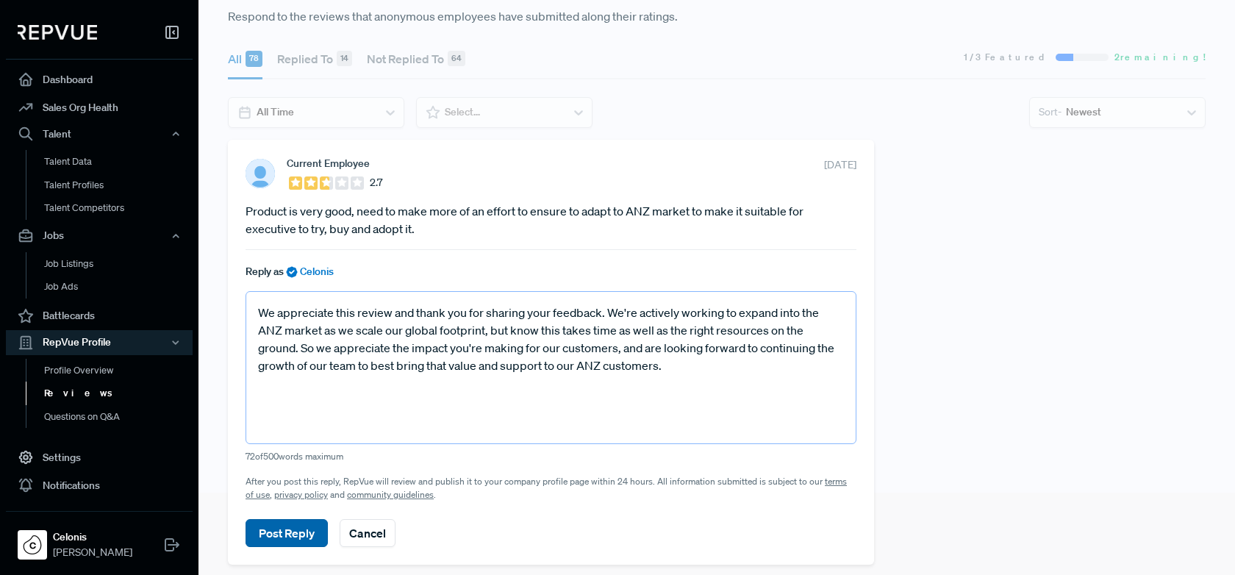
type textarea "We appreciate this review and thank you for sharing your feedback. We're active…"
click at [286, 537] on button "Post Reply" at bounding box center [286, 533] width 82 height 28
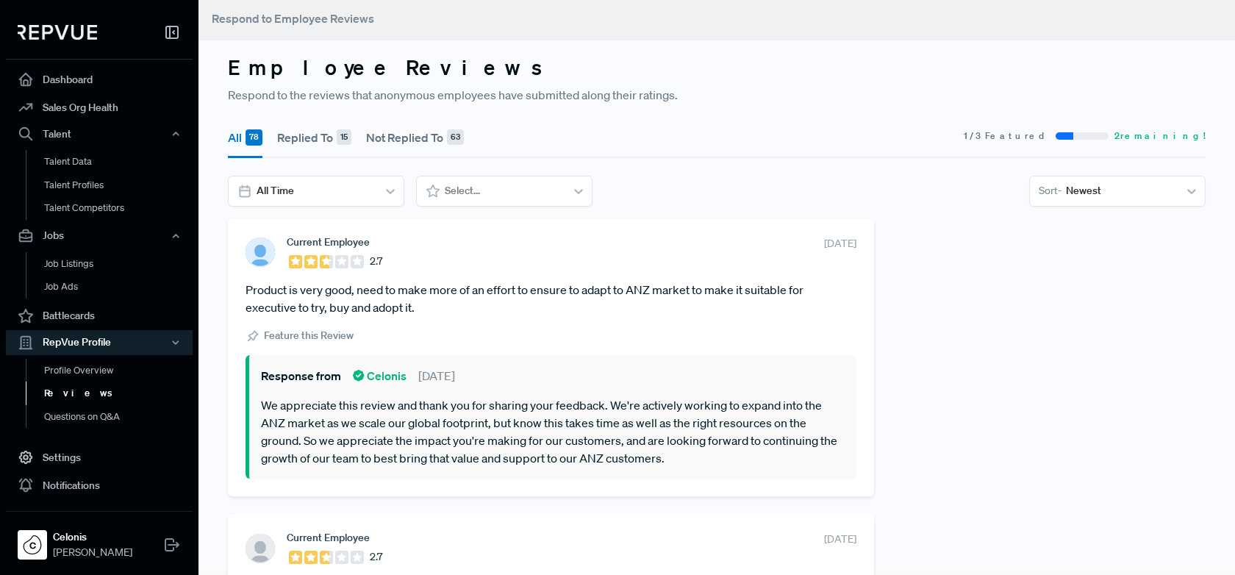
scroll to position [0, 0]
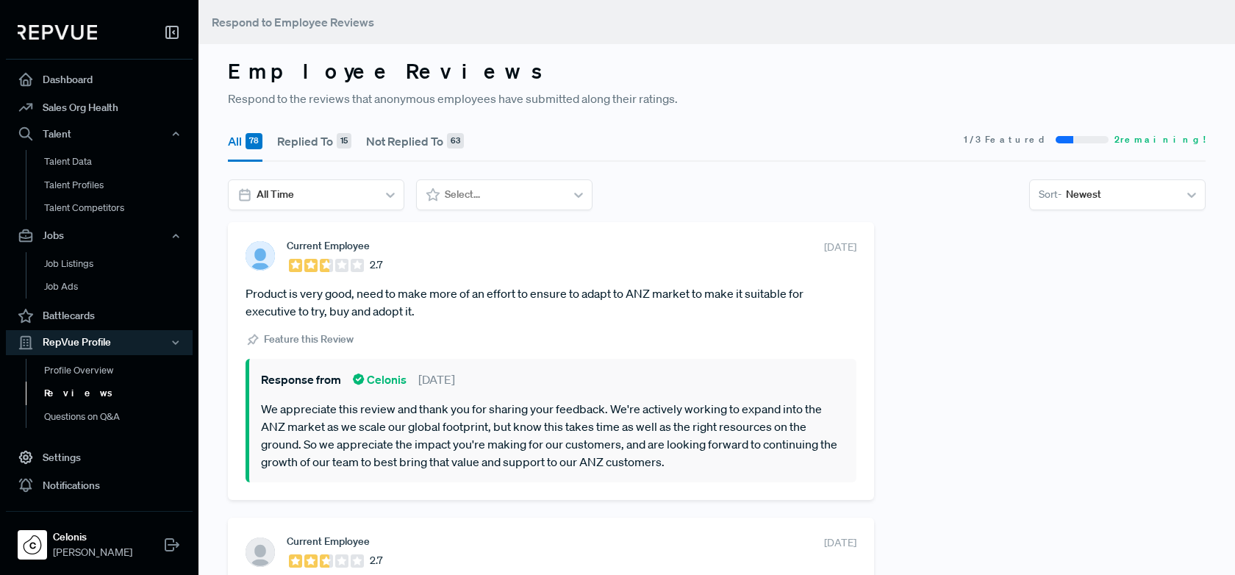
click at [442, 434] on p "We appreciate this review and thank you for sharing your feedback. We're active…" at bounding box center [553, 435] width 584 height 71
click at [477, 459] on p "We appreciate this review and thank you for sharing your feedback. We're active…" at bounding box center [553, 435] width 584 height 71
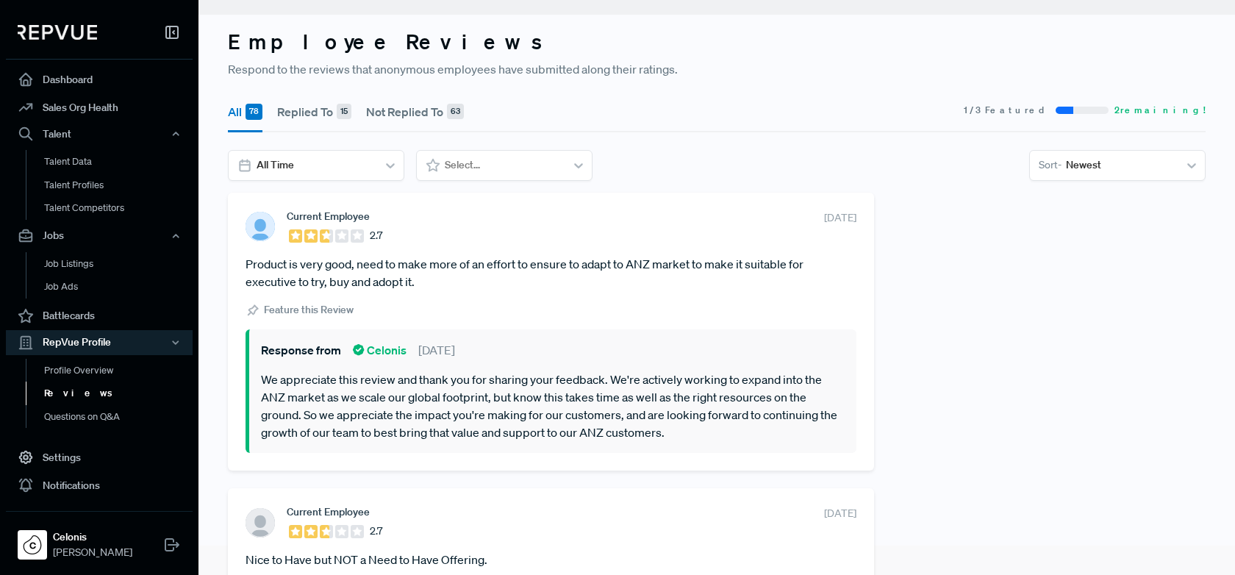
scroll to position [35, 0]
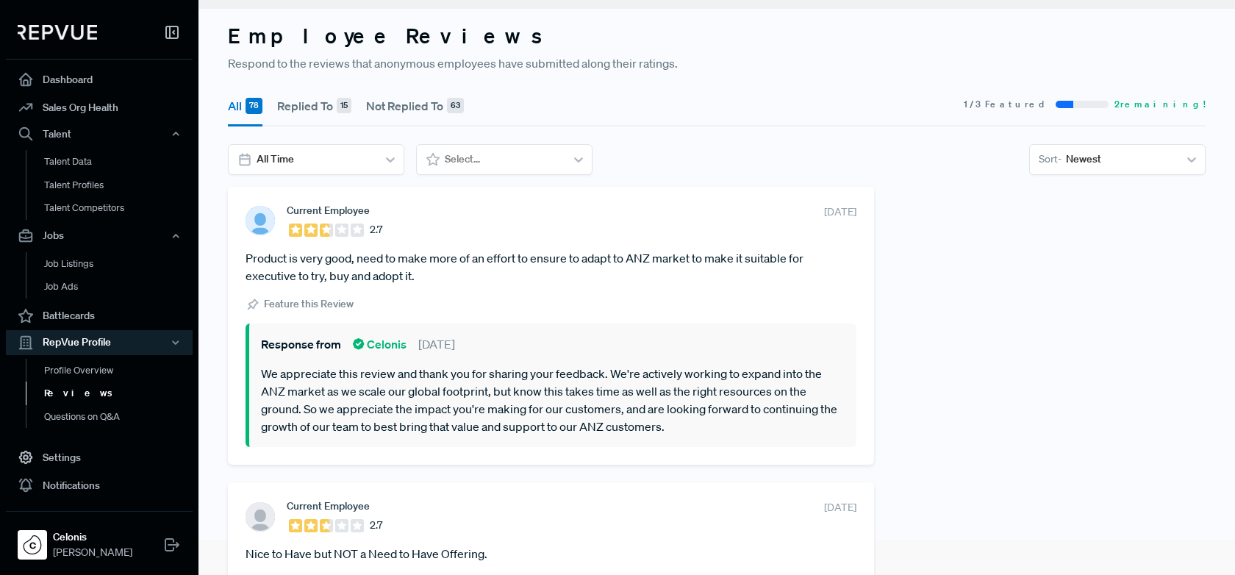
click at [423, 112] on button "Not Replied To 63" at bounding box center [415, 105] width 98 height 41
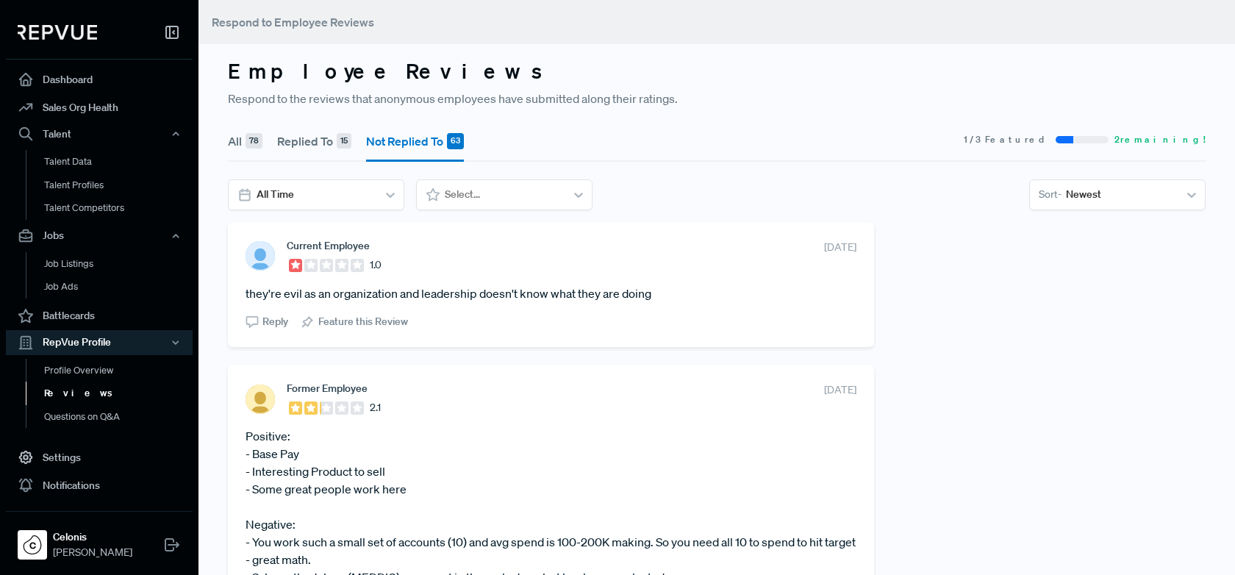
click at [236, 141] on button "All 78" at bounding box center [245, 141] width 35 height 41
